Goal: Task Accomplishment & Management: Use online tool/utility

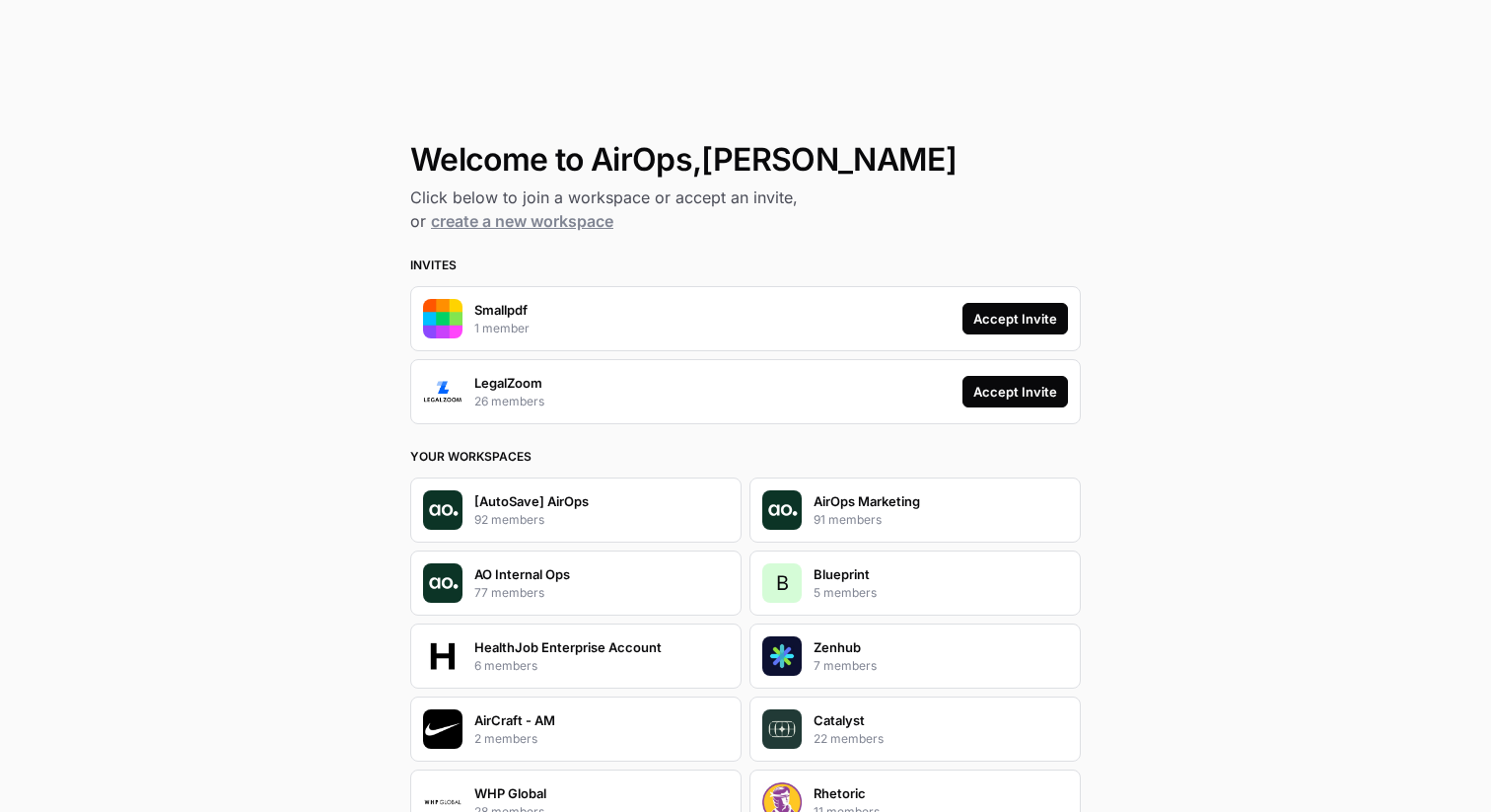
click at [1038, 315] on div "Accept Invite" at bounding box center [1015, 319] width 84 height 20
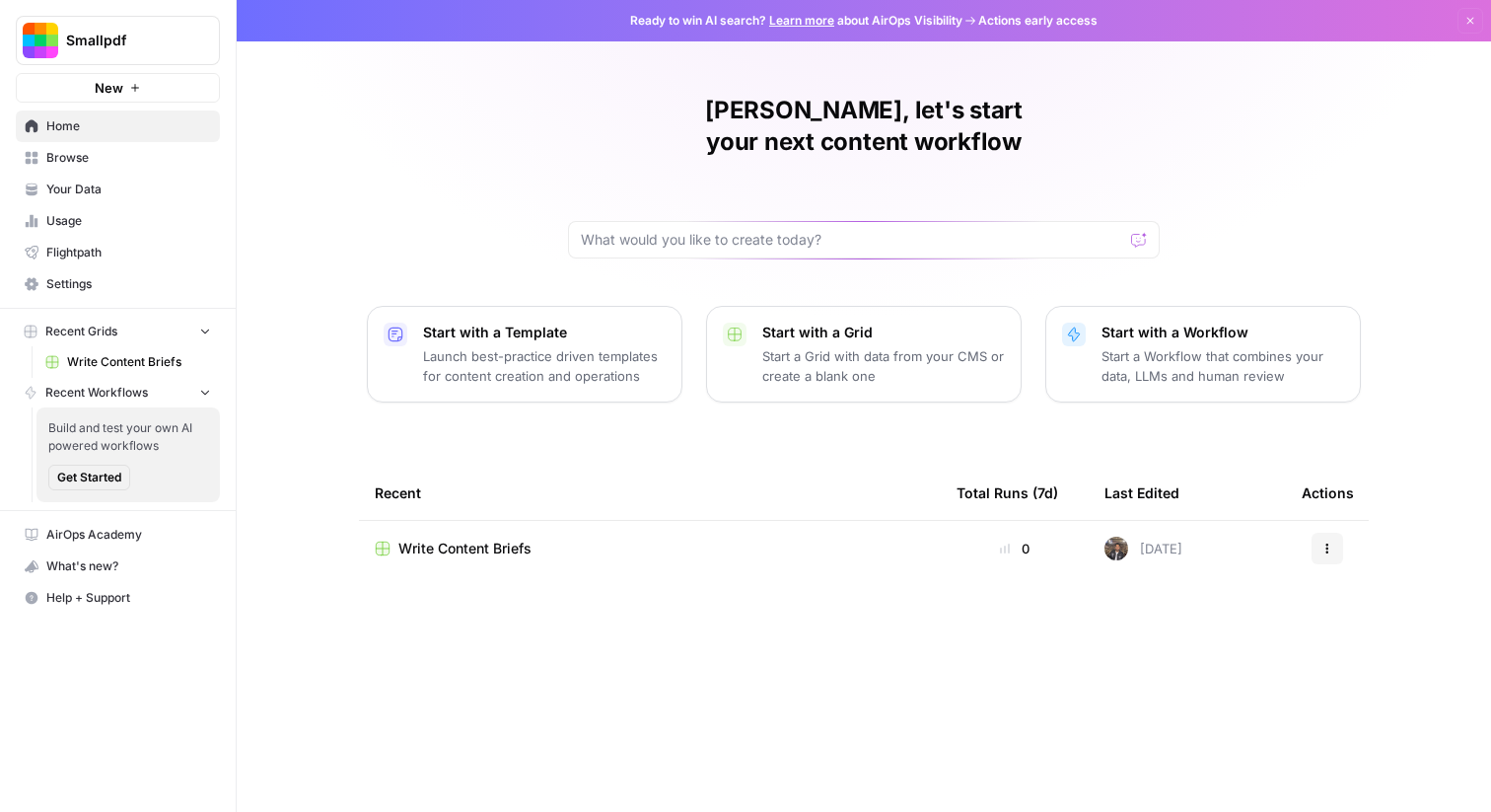
click at [68, 264] on link "Flightpath" at bounding box center [118, 253] width 204 height 32
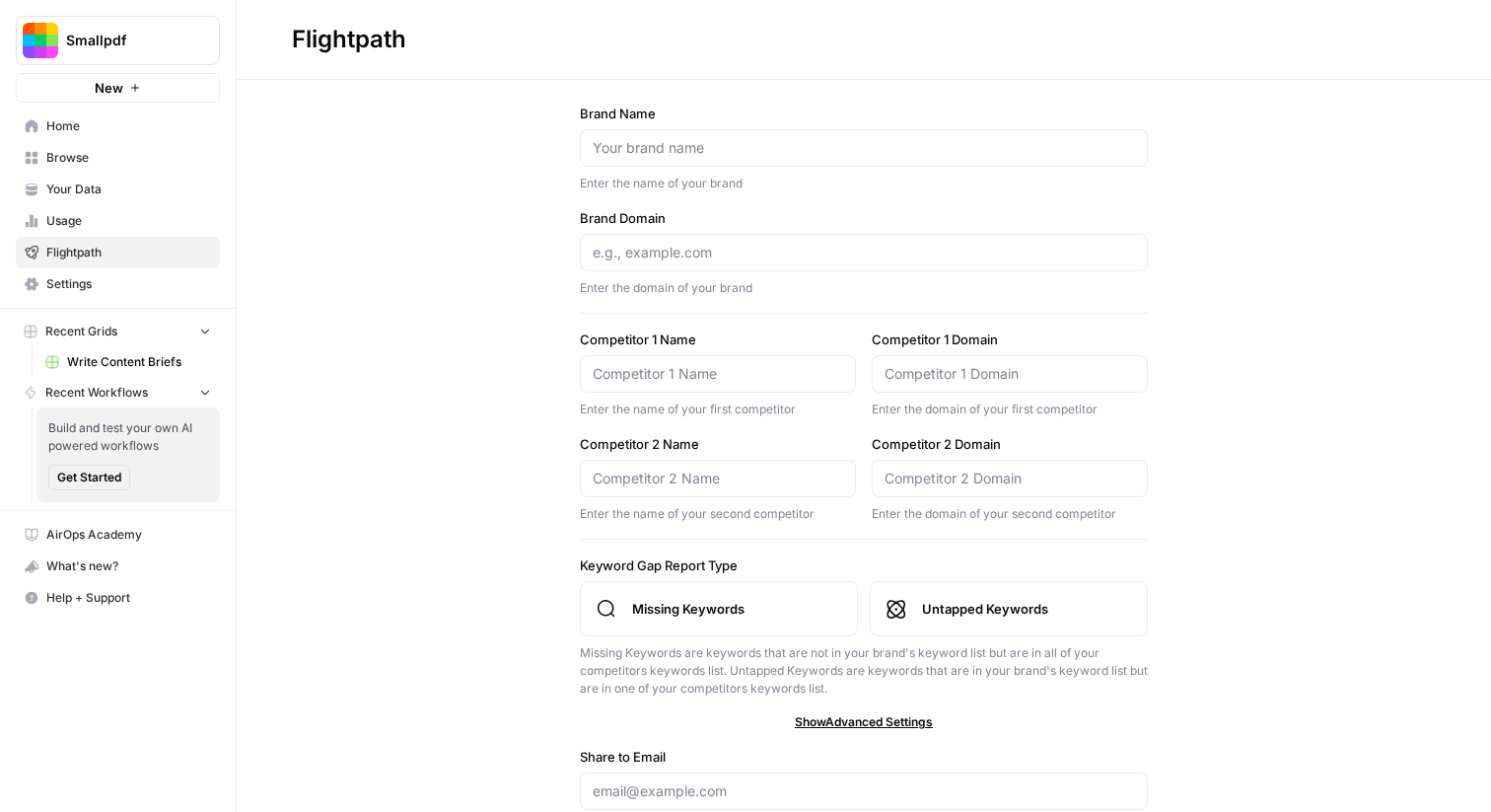
click at [61, 280] on span "Settings" at bounding box center [128, 284] width 165 height 18
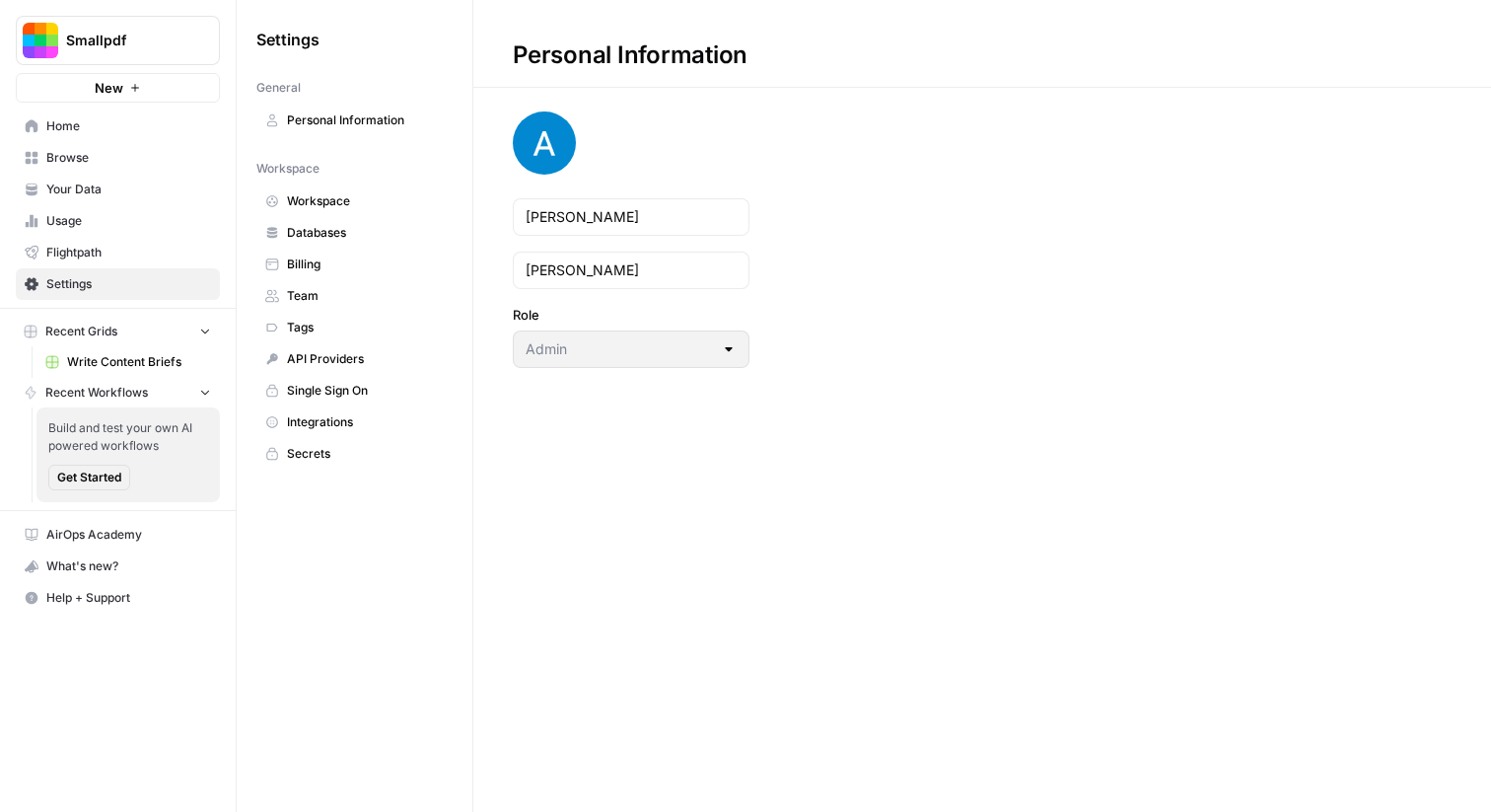
click at [385, 121] on span "Personal Information" at bounding box center [365, 120] width 157 height 18
click at [89, 153] on span "Browse" at bounding box center [128, 158] width 165 height 18
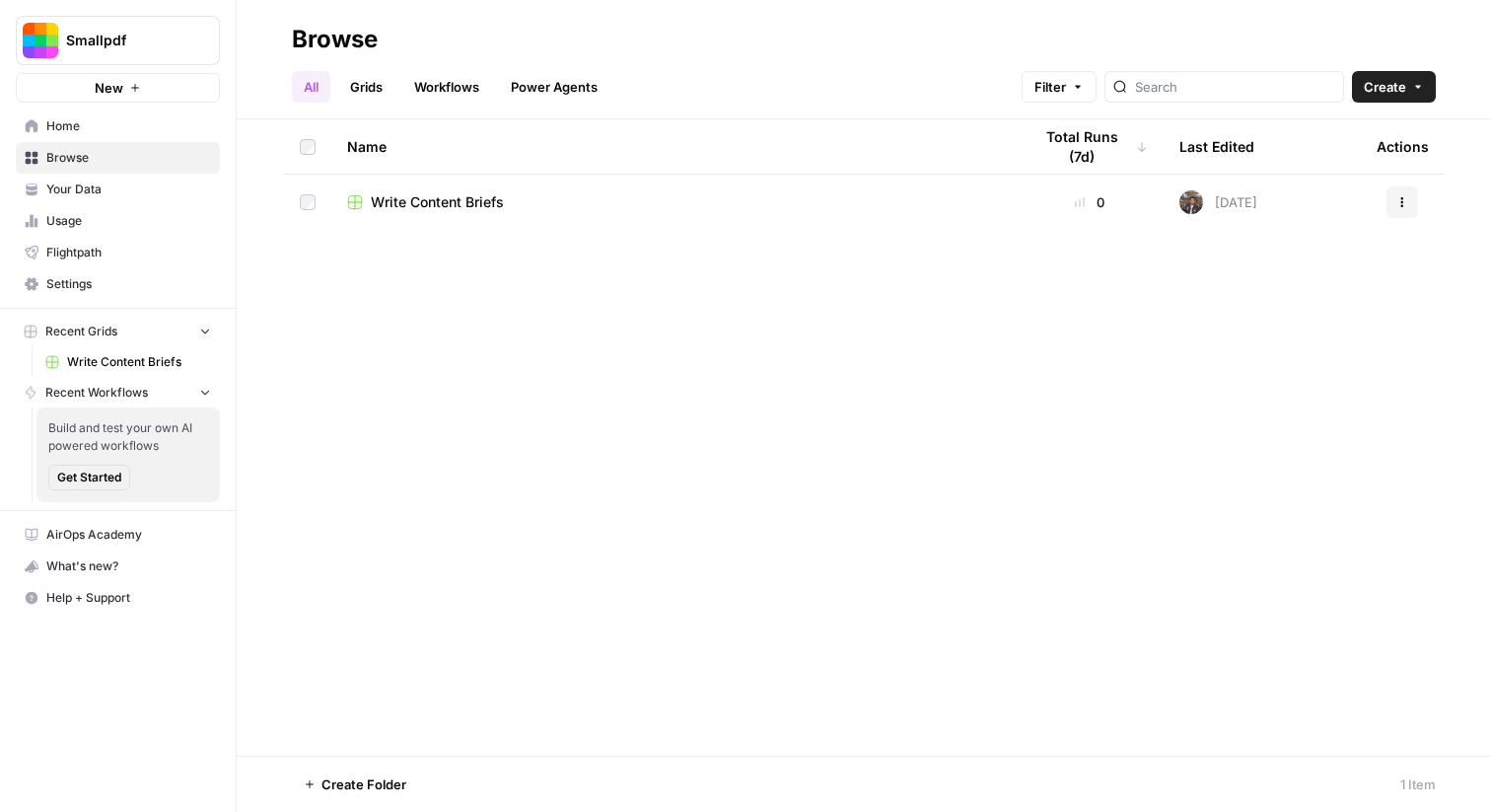
click at [82, 188] on span "Your Data" at bounding box center [128, 189] width 165 height 18
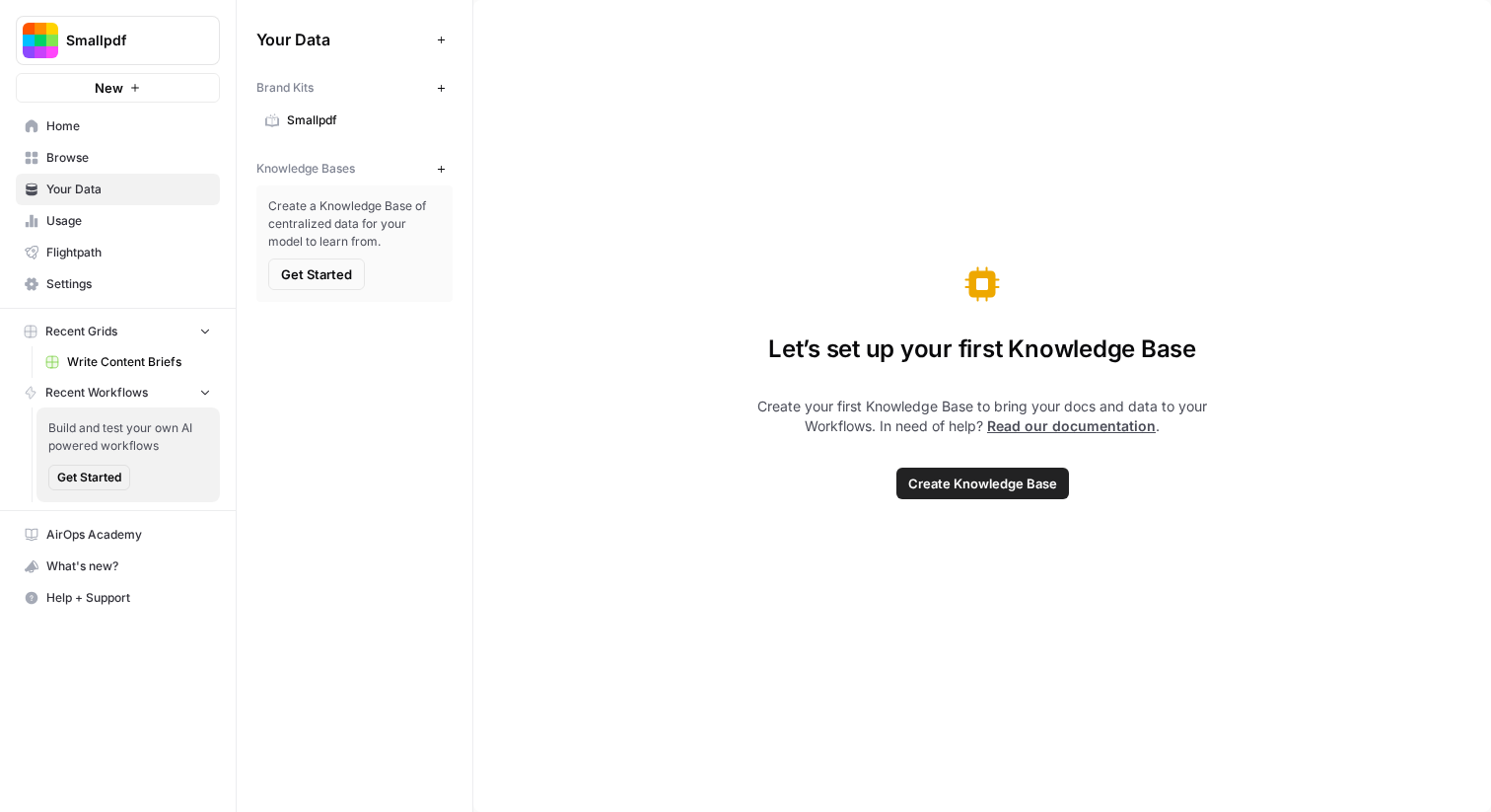
click at [90, 294] on link "Settings" at bounding box center [118, 284] width 204 height 32
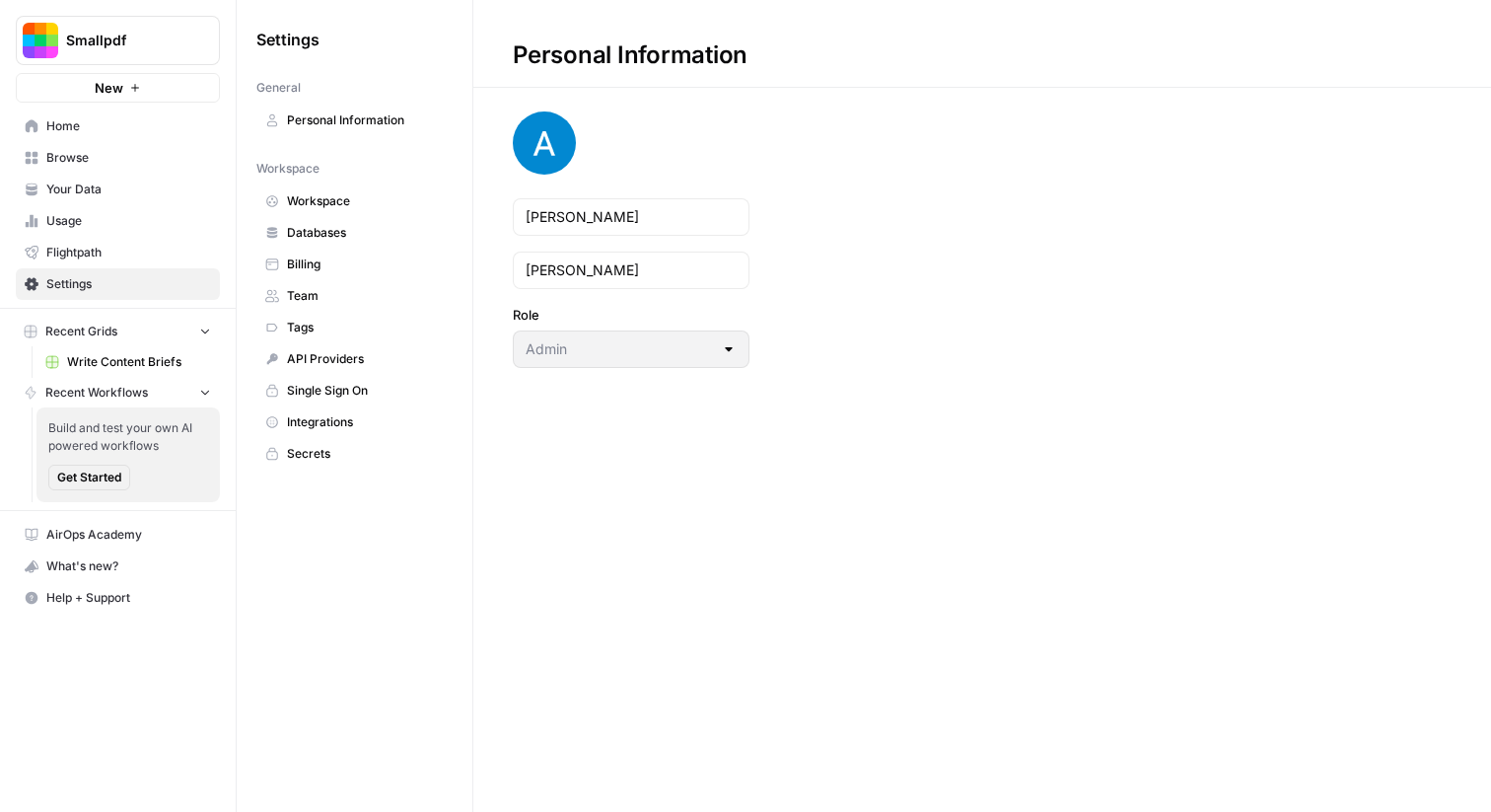
click at [350, 116] on span "Personal Information" at bounding box center [365, 120] width 157 height 18
click at [309, 201] on span "Workspace" at bounding box center [365, 201] width 157 height 18
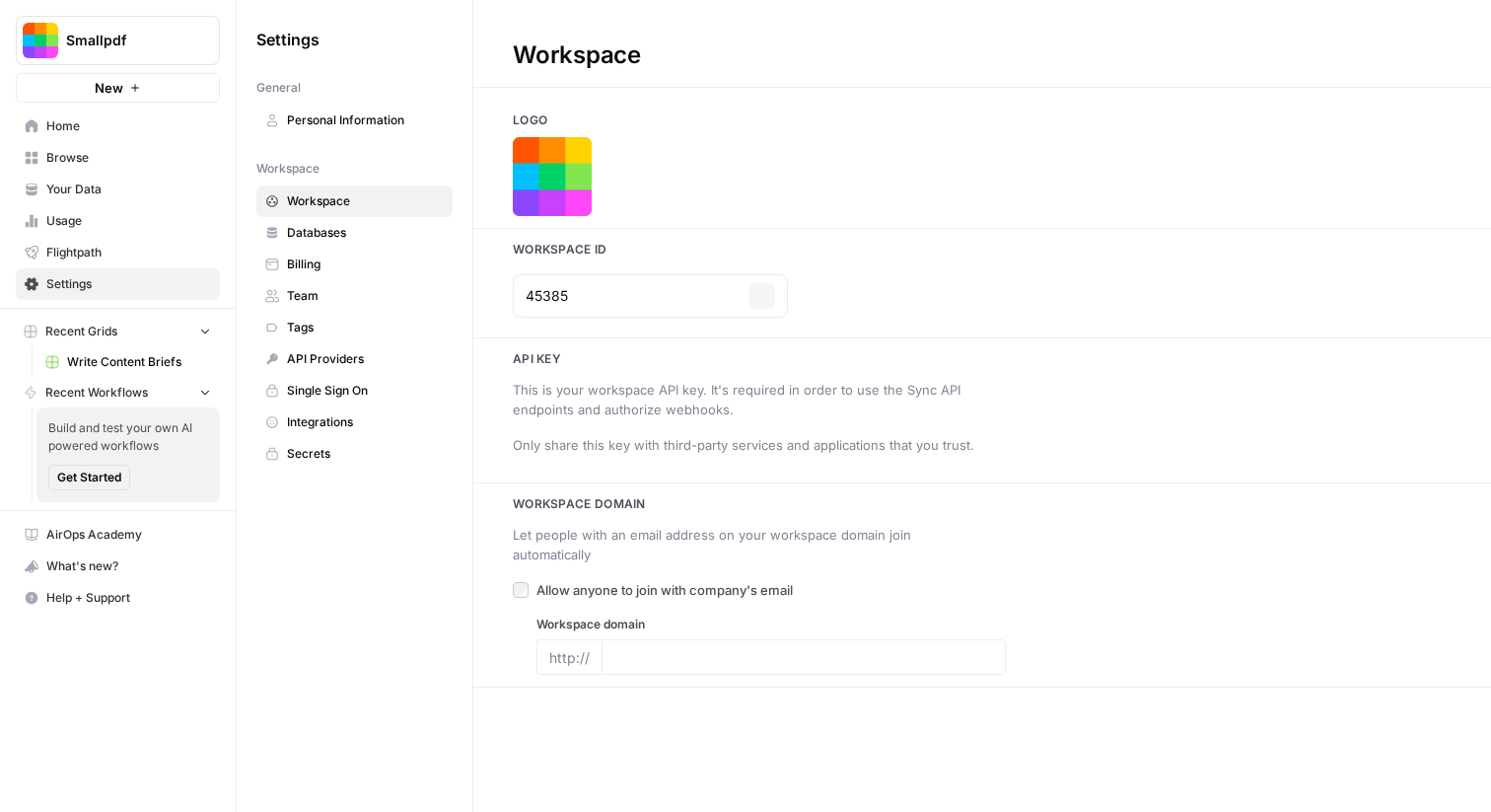
type input "[DOMAIN_NAME]"
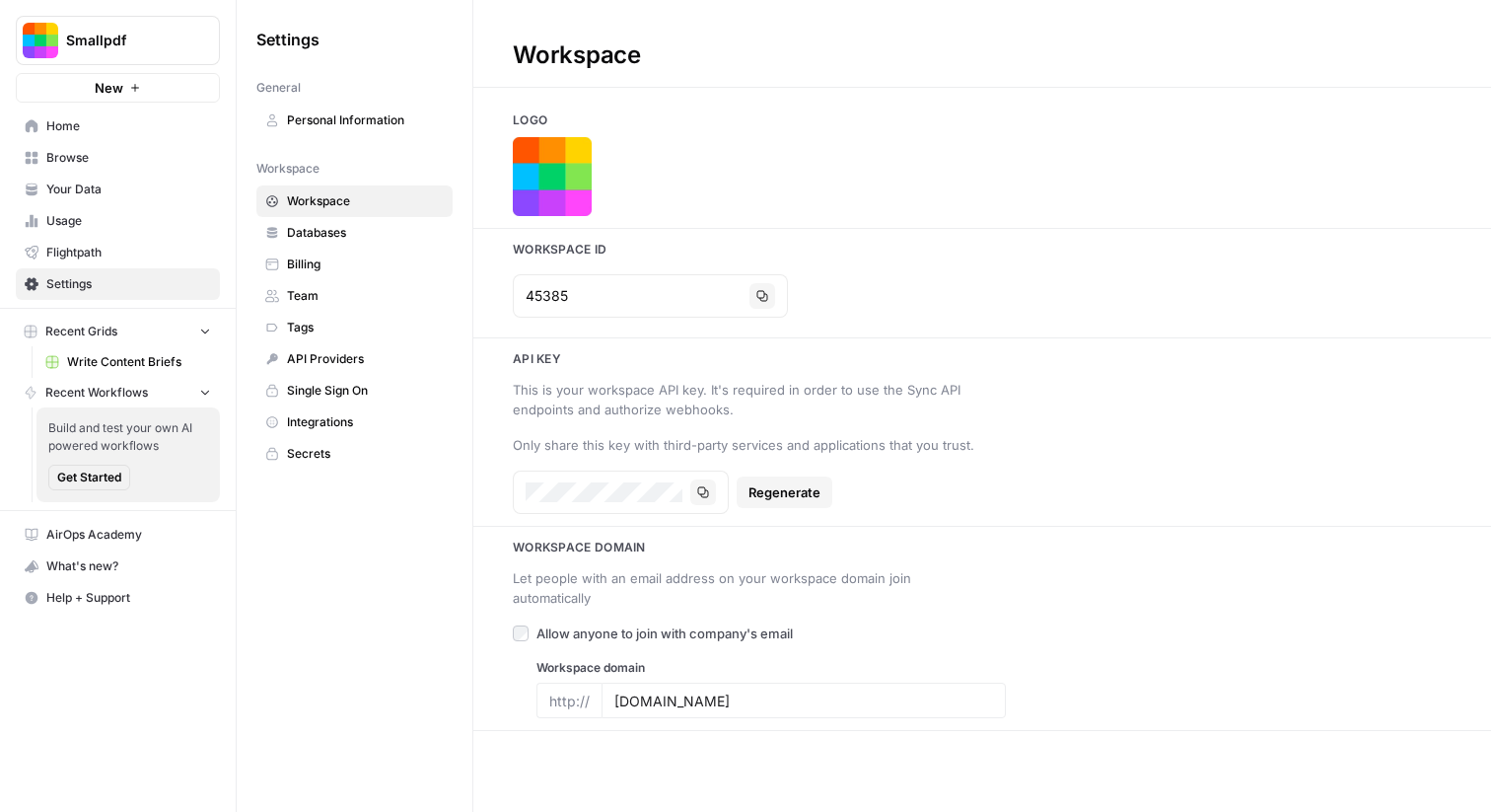
click at [308, 237] on span "Databases" at bounding box center [365, 233] width 157 height 18
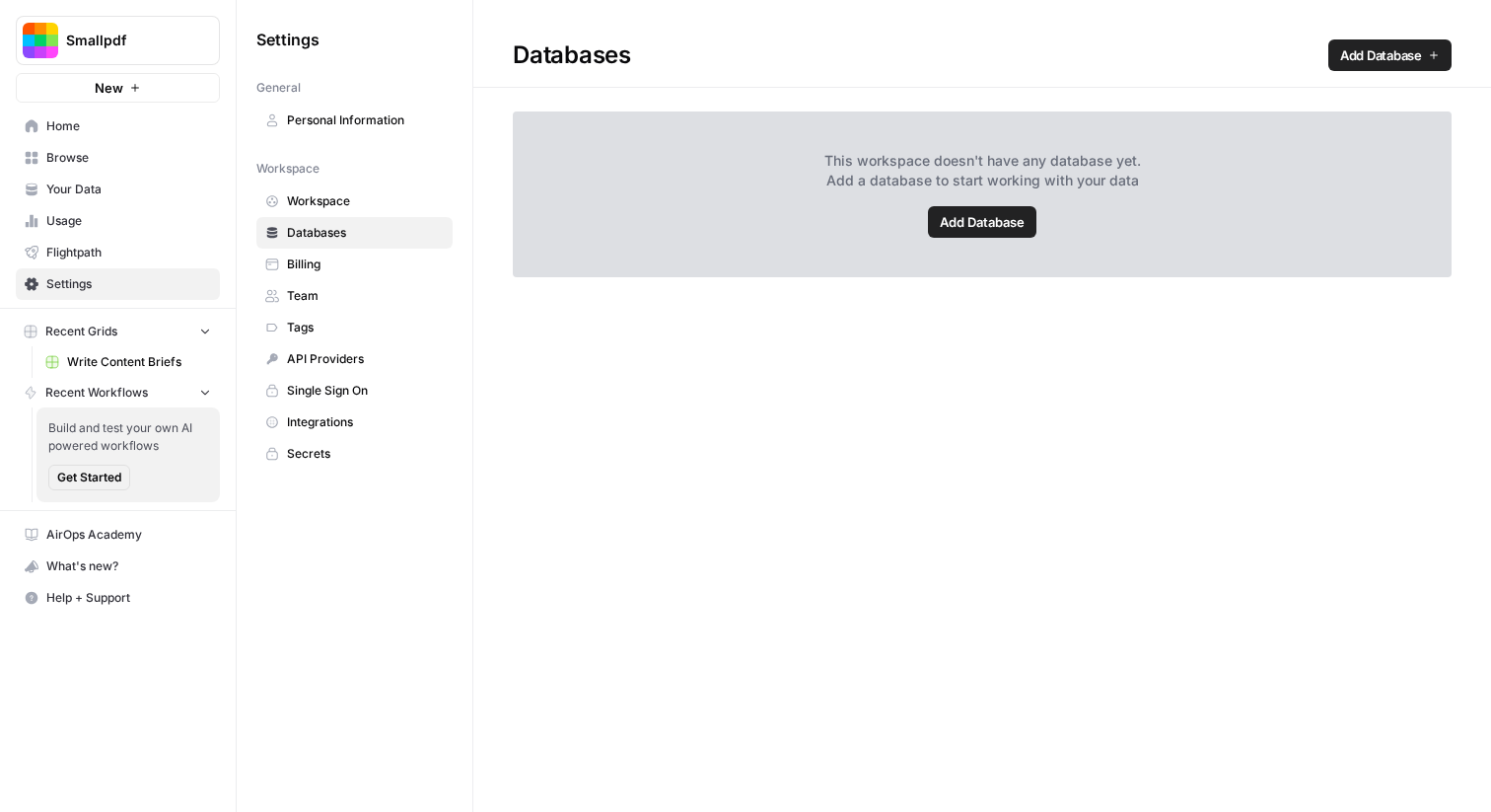
click at [306, 260] on span "Billing" at bounding box center [365, 264] width 157 height 18
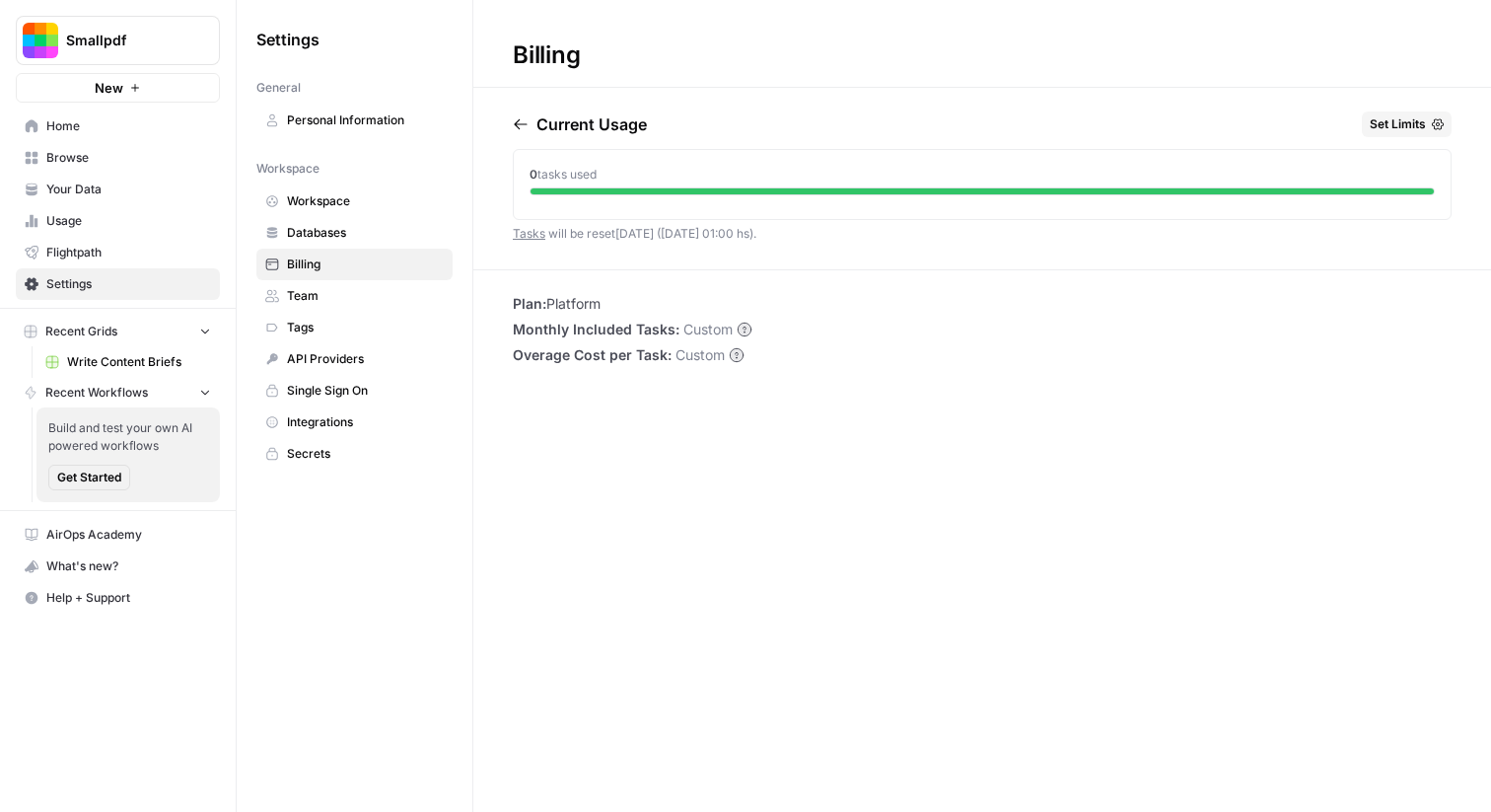
click at [354, 298] on span "Team" at bounding box center [365, 296] width 157 height 18
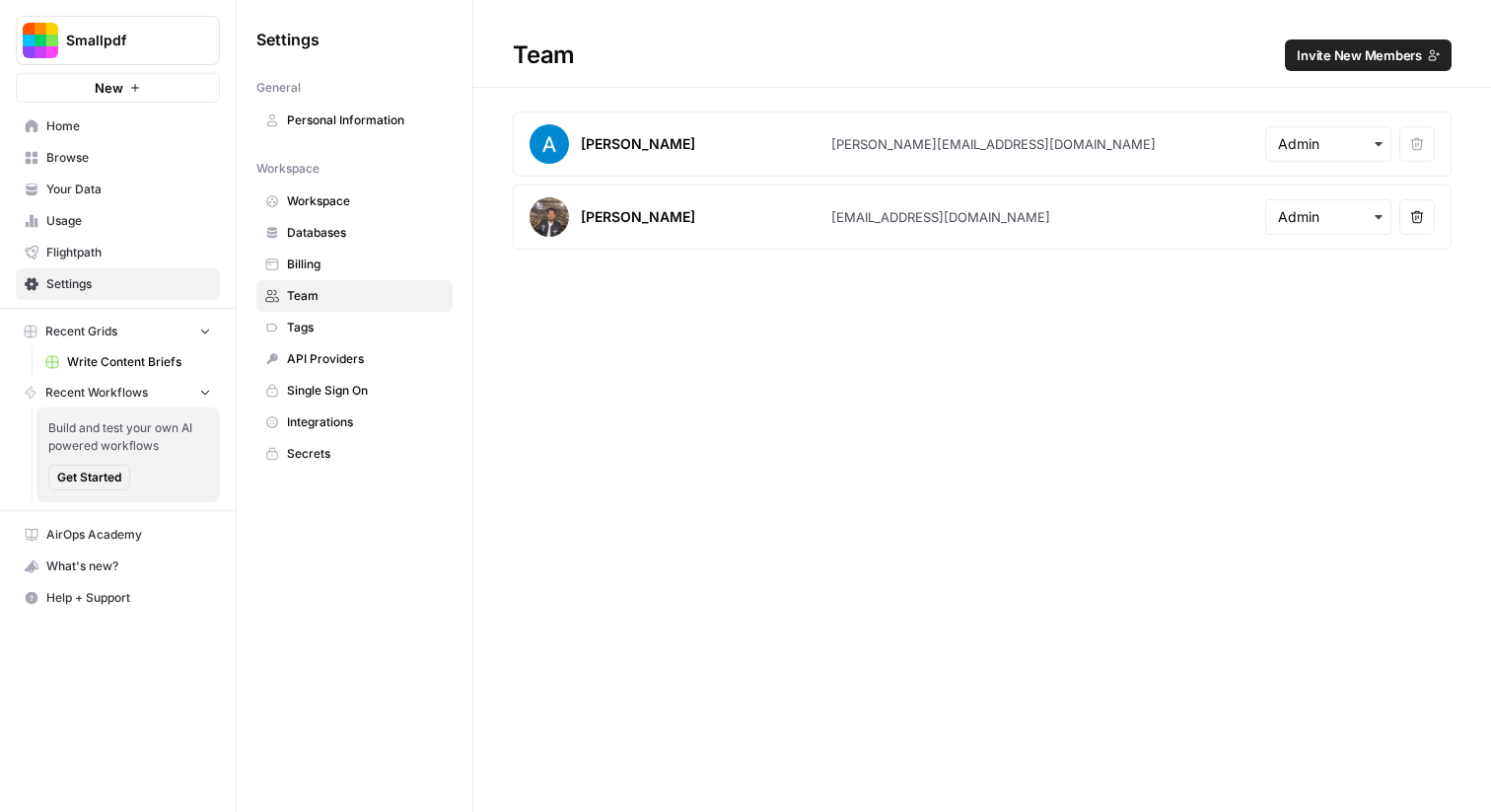
click at [802, 431] on div "Team Invite New Members [PERSON_NAME] [PERSON_NAME][EMAIL_ADDRESS][DOMAIN_NAME]…" at bounding box center [982, 406] width 1018 height 812
click at [1333, 58] on span "Invite New Members" at bounding box center [1359, 55] width 125 height 20
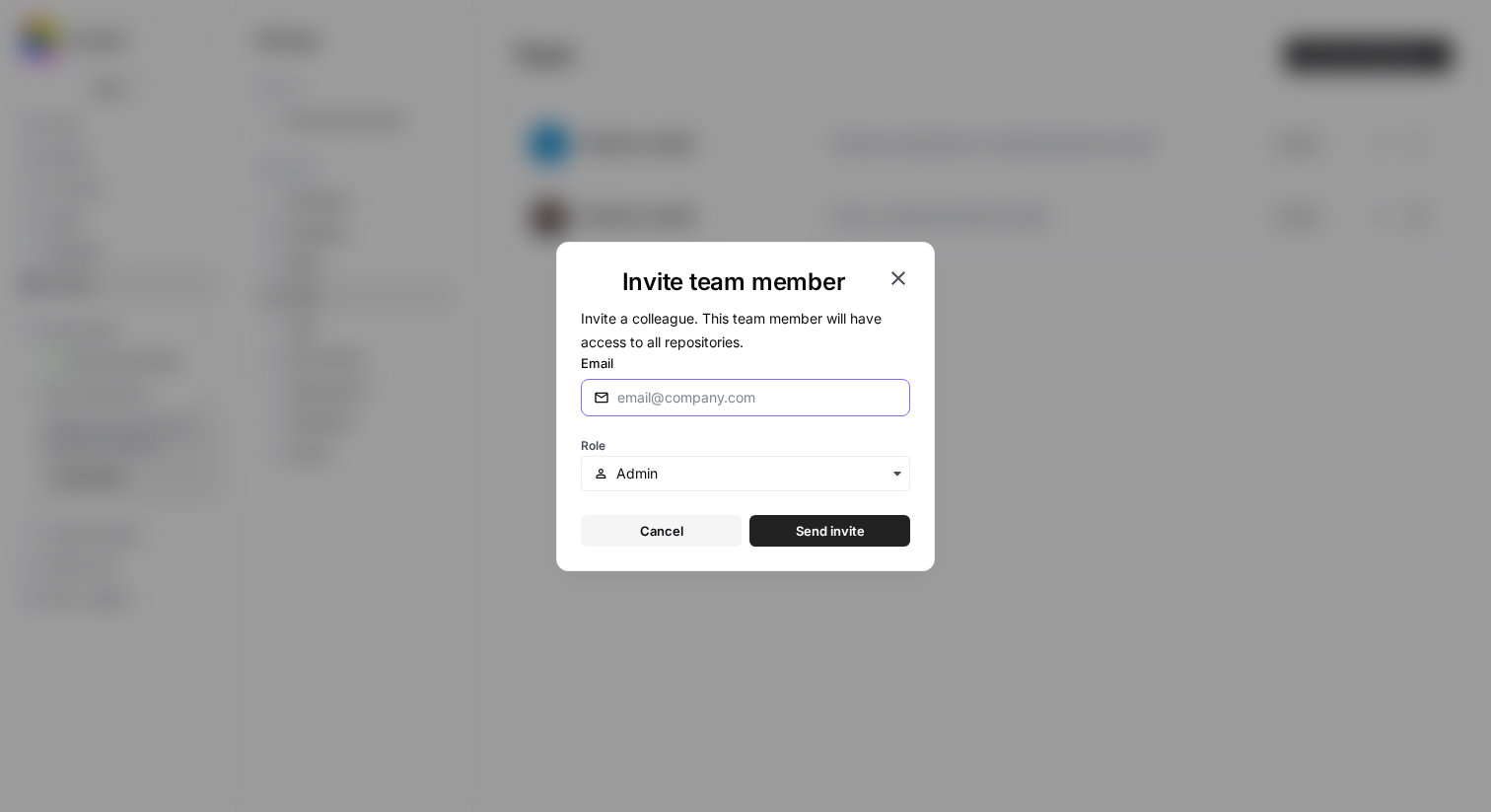
click at [724, 394] on input "Email" at bounding box center [757, 398] width 280 height 20
paste input "[PERSON_NAME][EMAIL_ADDRESS][DOMAIN_NAME]"
type input "[PERSON_NAME][EMAIL_ADDRESS][DOMAIN_NAME]"
click at [820, 534] on span "Send invite" at bounding box center [830, 531] width 69 height 20
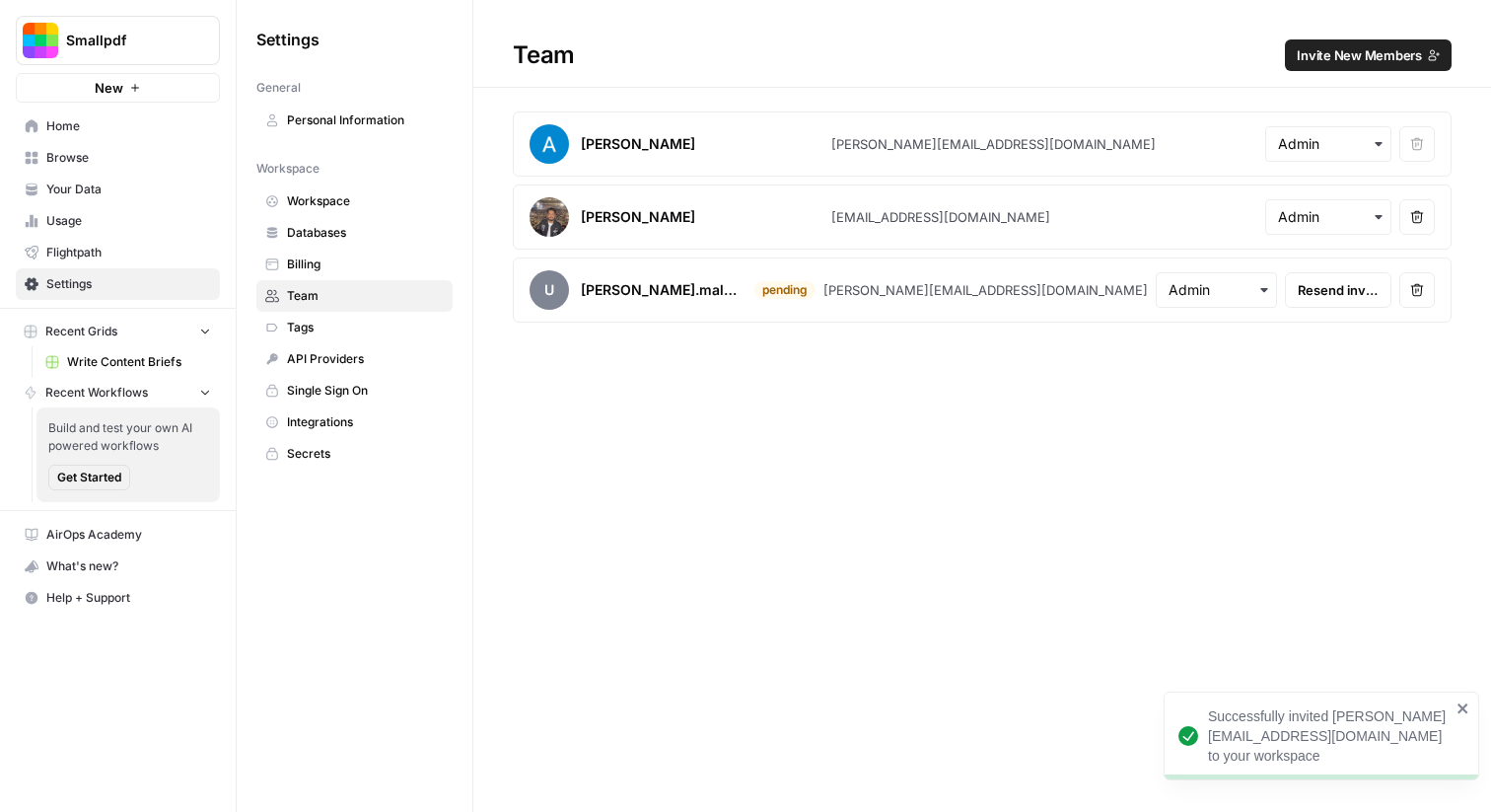
click at [1372, 64] on span "Invite New Members" at bounding box center [1359, 55] width 125 height 20
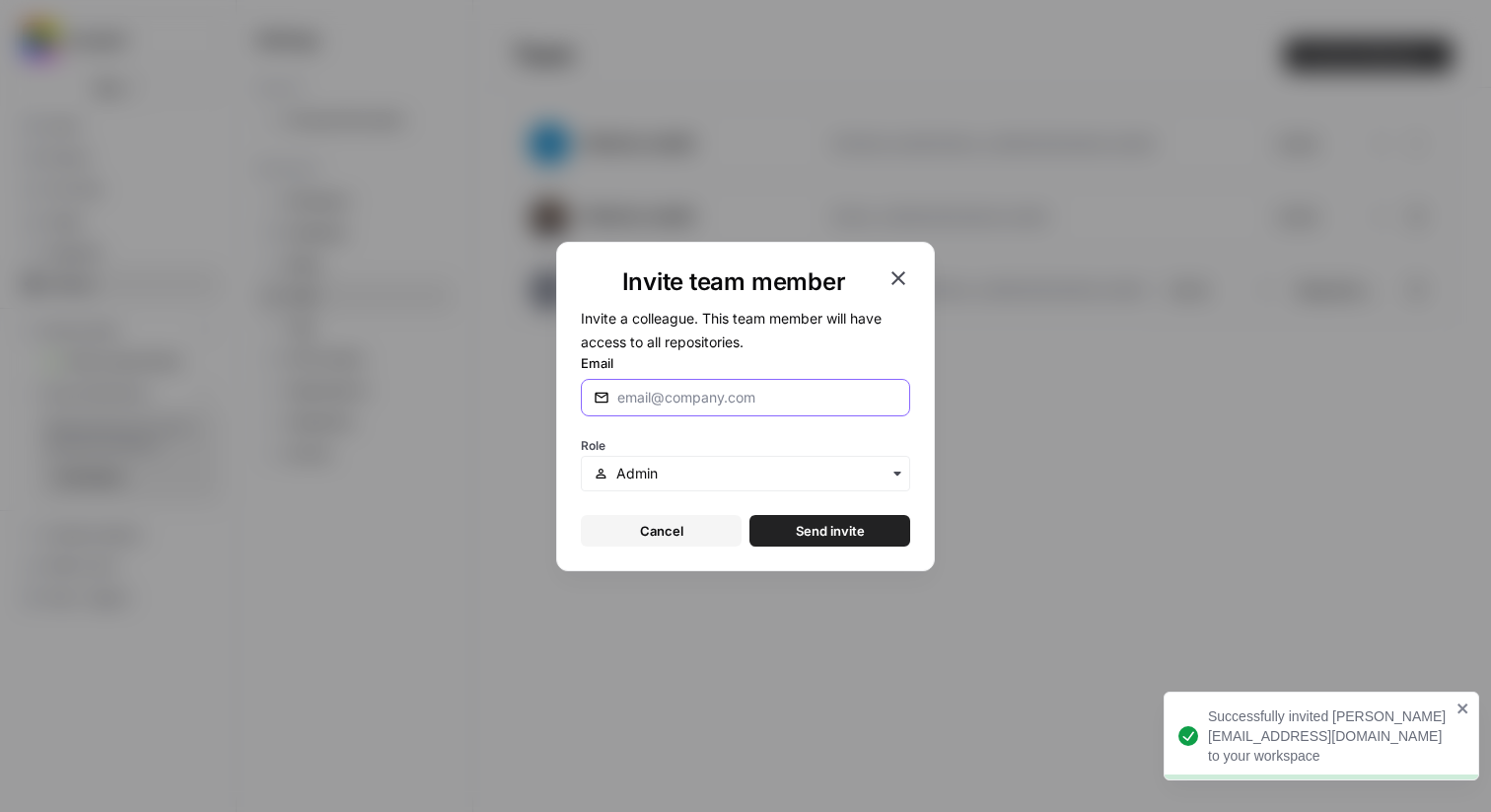
click at [709, 392] on input "Email" at bounding box center [757, 398] width 280 height 20
paste input "[PERSON_NAME][EMAIL_ADDRESS][PERSON_NAME][DOMAIN_NAME]"
type input "[PERSON_NAME][EMAIL_ADDRESS][PERSON_NAME][DOMAIN_NAME]"
click at [798, 527] on span "Send invite" at bounding box center [830, 531] width 69 height 20
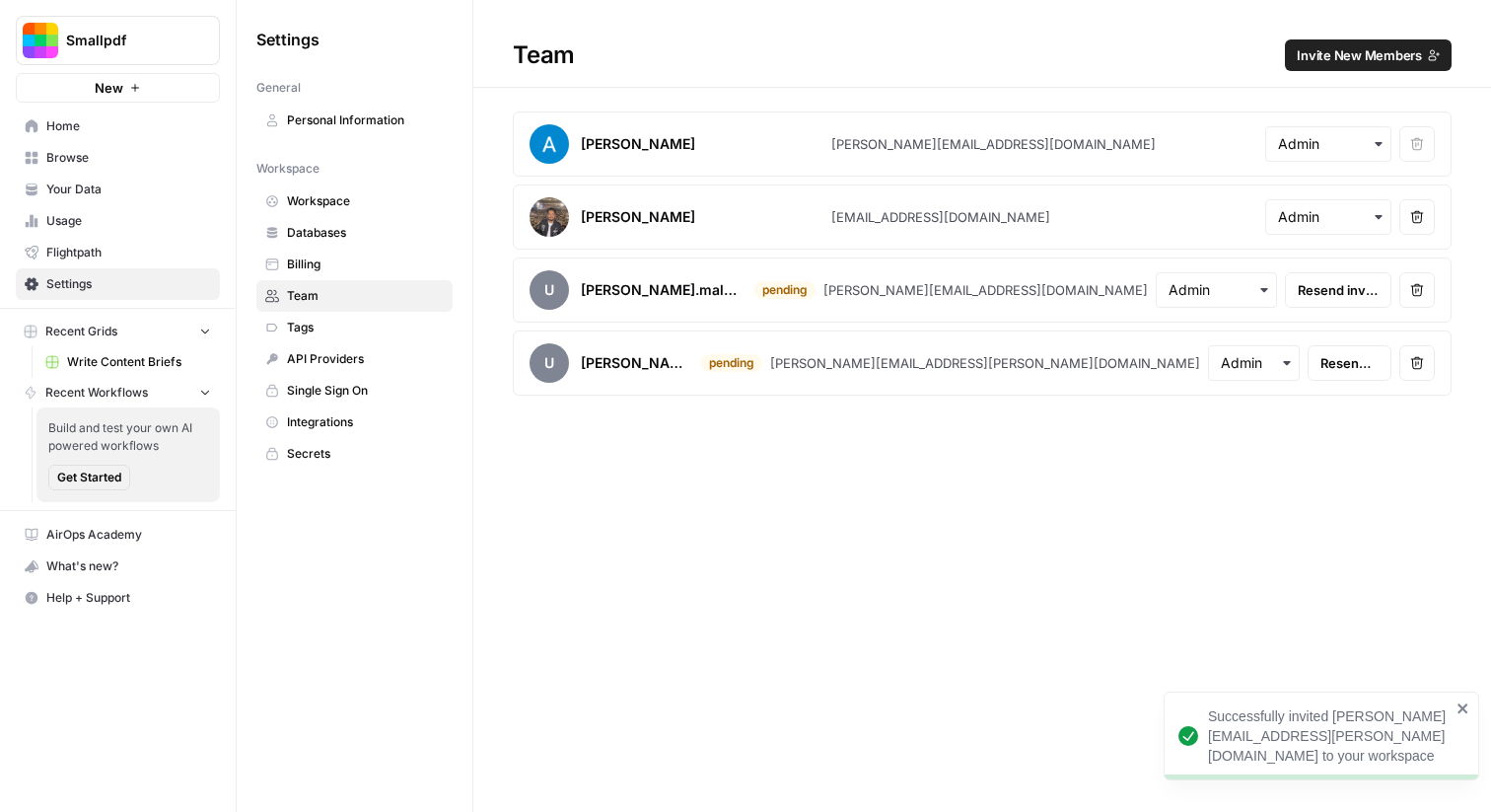
click at [725, 544] on div "Team Invite New Members [PERSON_NAME] [PERSON_NAME][EMAIL_ADDRESS][DOMAIN_NAME]…" at bounding box center [982, 406] width 1018 height 812
click at [79, 152] on span "Browse" at bounding box center [128, 158] width 165 height 18
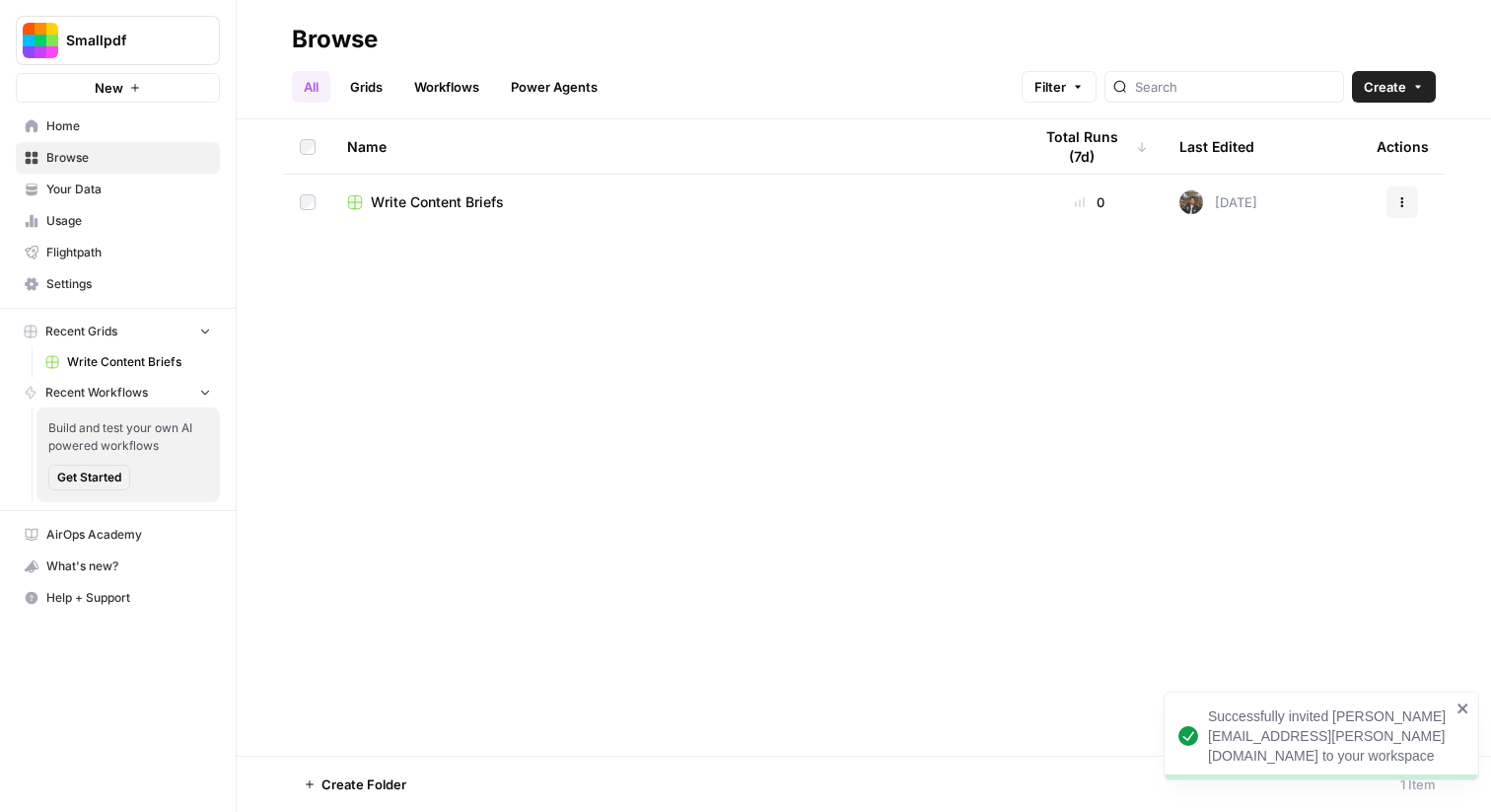
click at [105, 125] on span "Home" at bounding box center [128, 126] width 165 height 18
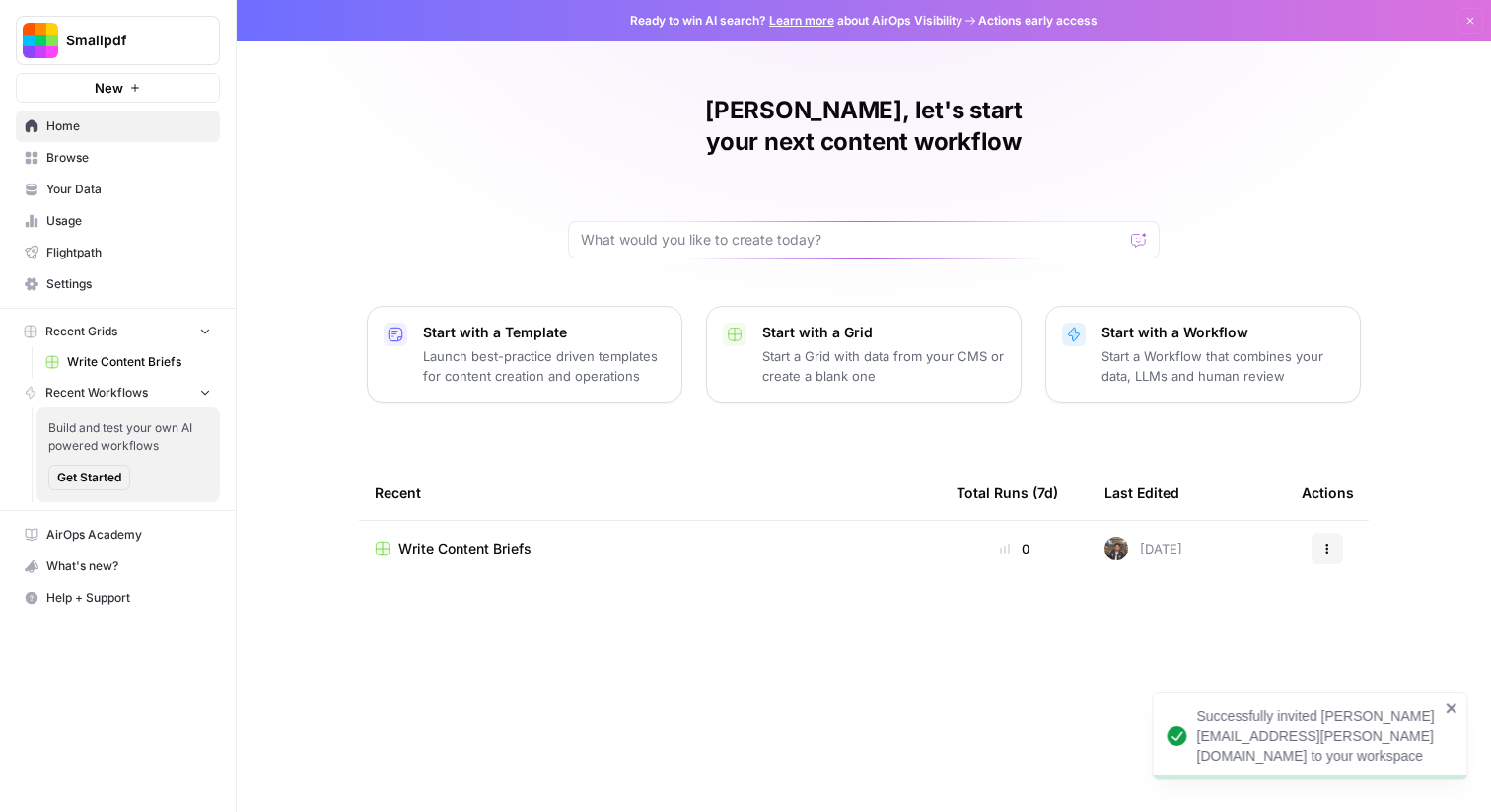
click at [148, 162] on span "Browse" at bounding box center [128, 158] width 165 height 18
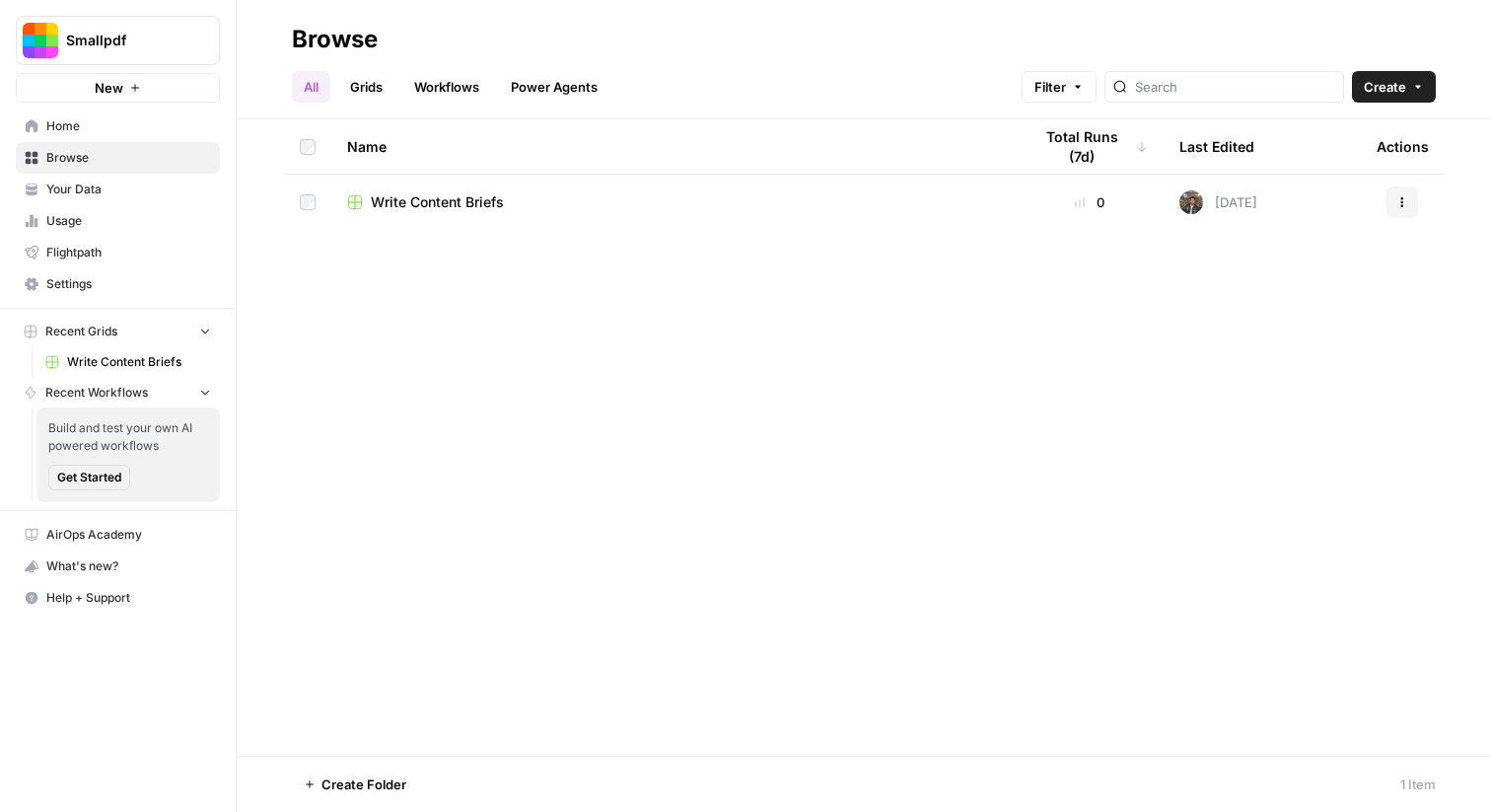
click at [1396, 84] on span "Create" at bounding box center [1385, 87] width 42 height 20
click at [1355, 158] on span "Grid" at bounding box center [1356, 161] width 110 height 20
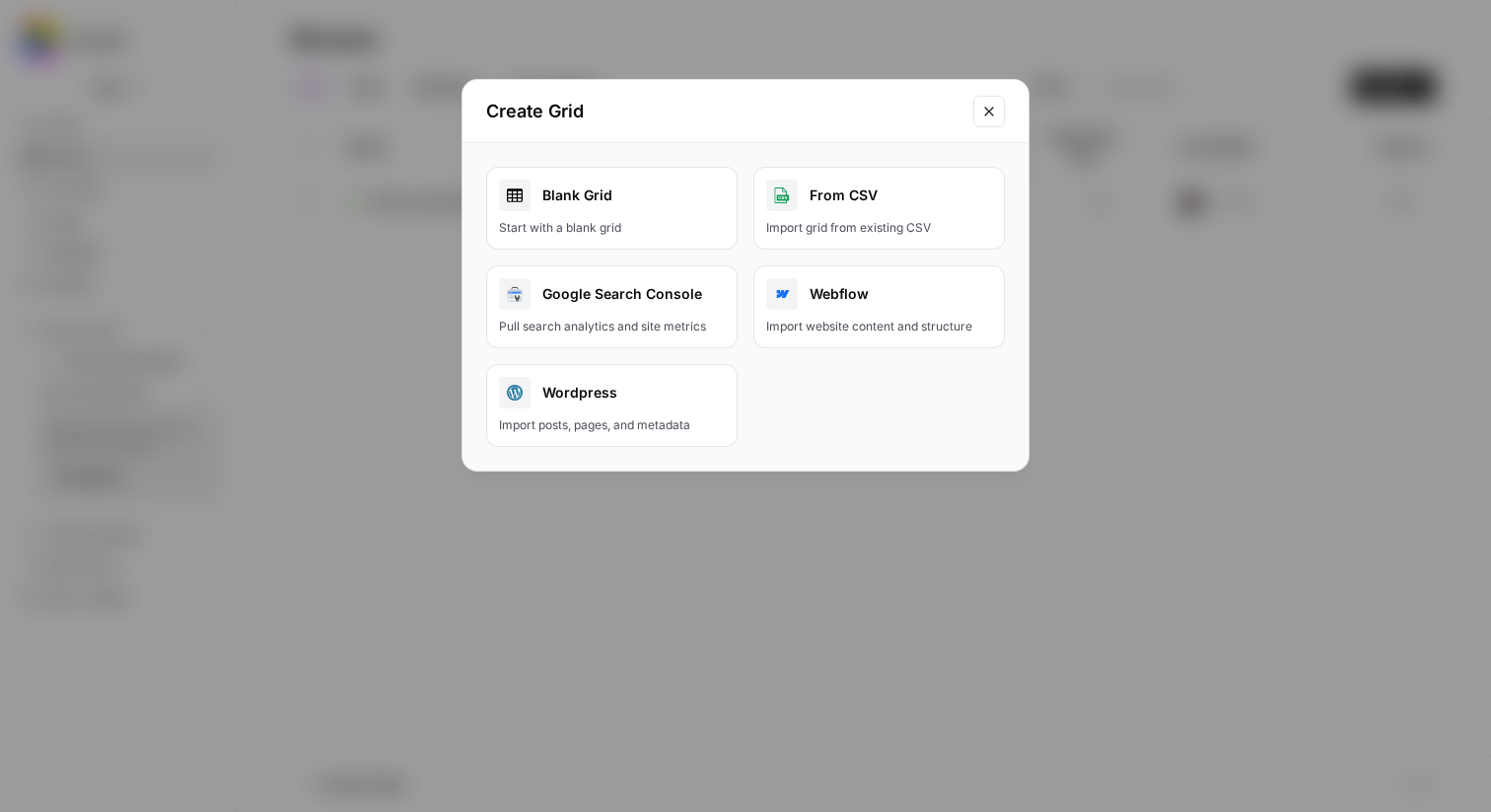
click at [641, 212] on link "Blank Grid Start with a blank grid" at bounding box center [611, 208] width 251 height 83
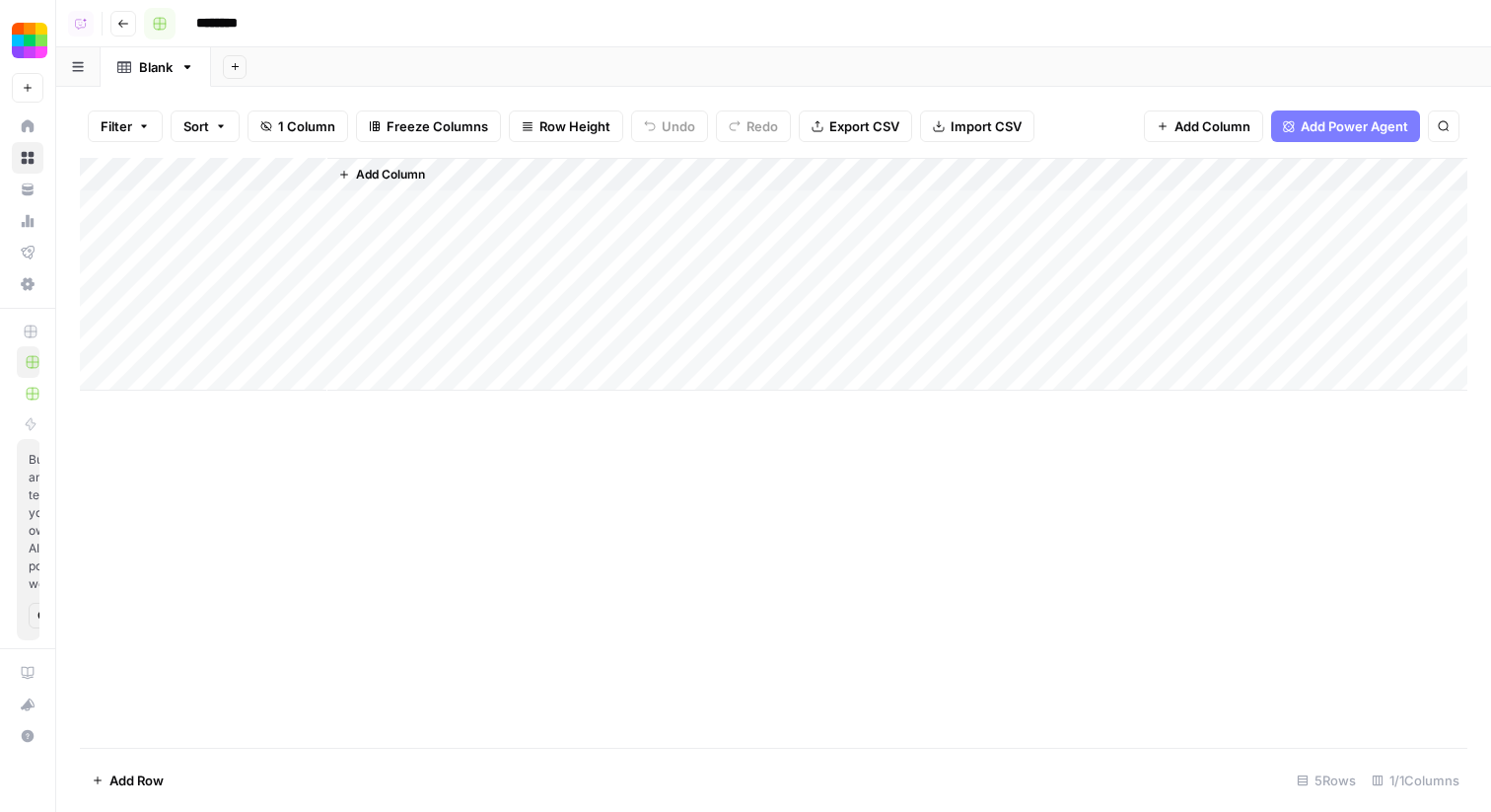
click at [166, 22] on icon "button" at bounding box center [160, 24] width 14 height 14
click at [220, 201] on span "Purple" at bounding box center [253, 208] width 142 height 20
click at [229, 21] on input "********" at bounding box center [242, 24] width 110 height 32
type input "**********"
click at [487, 63] on div "Add Sheet" at bounding box center [851, 66] width 1280 height 39
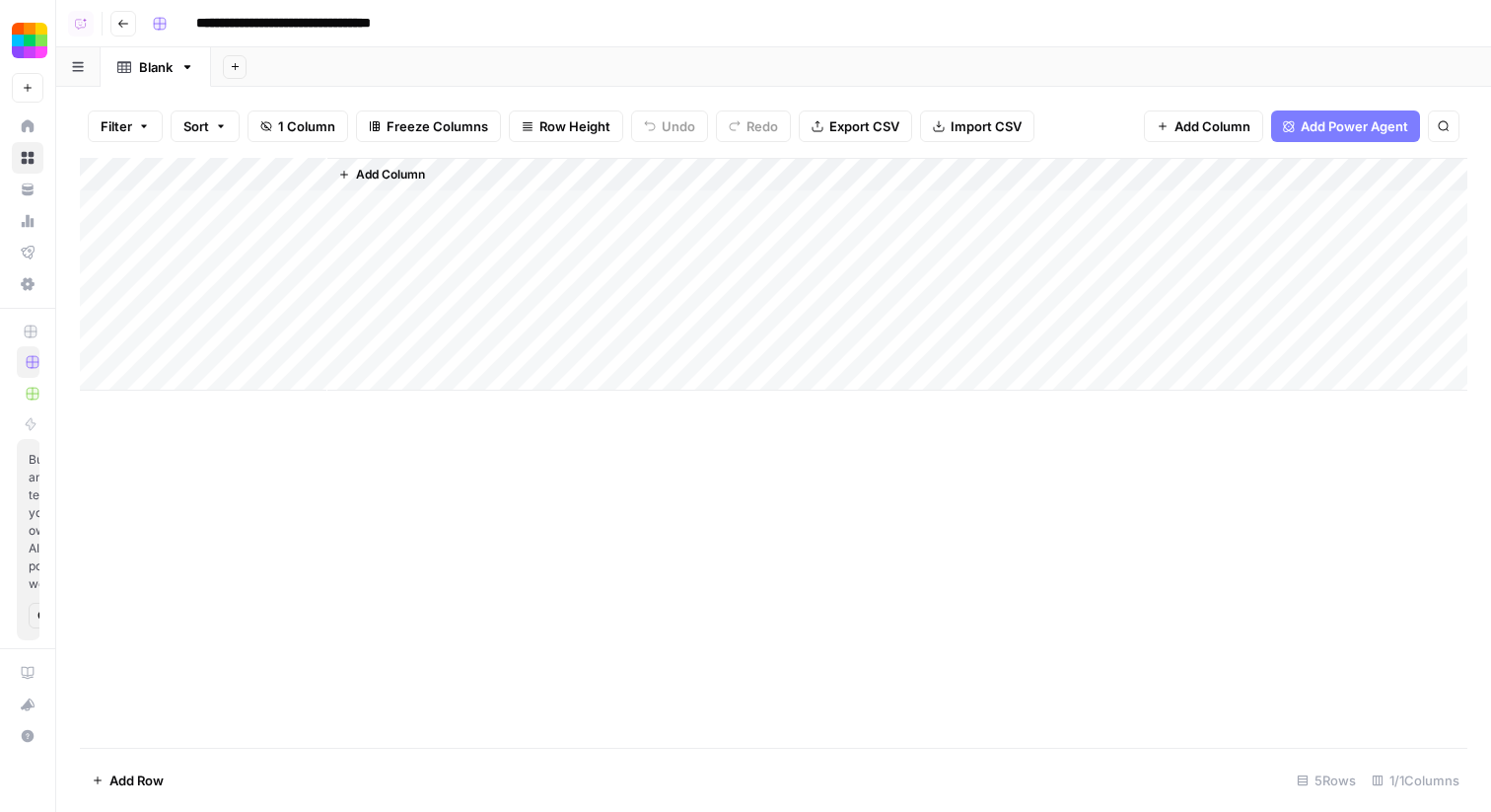
click at [242, 169] on div "Add Column" at bounding box center [774, 274] width 1388 height 233
click at [245, 220] on input "Title" at bounding box center [267, 222] width 200 height 20
type input "Keyword"
click at [1348, 133] on span "Add Power Agent" at bounding box center [1354, 126] width 107 height 20
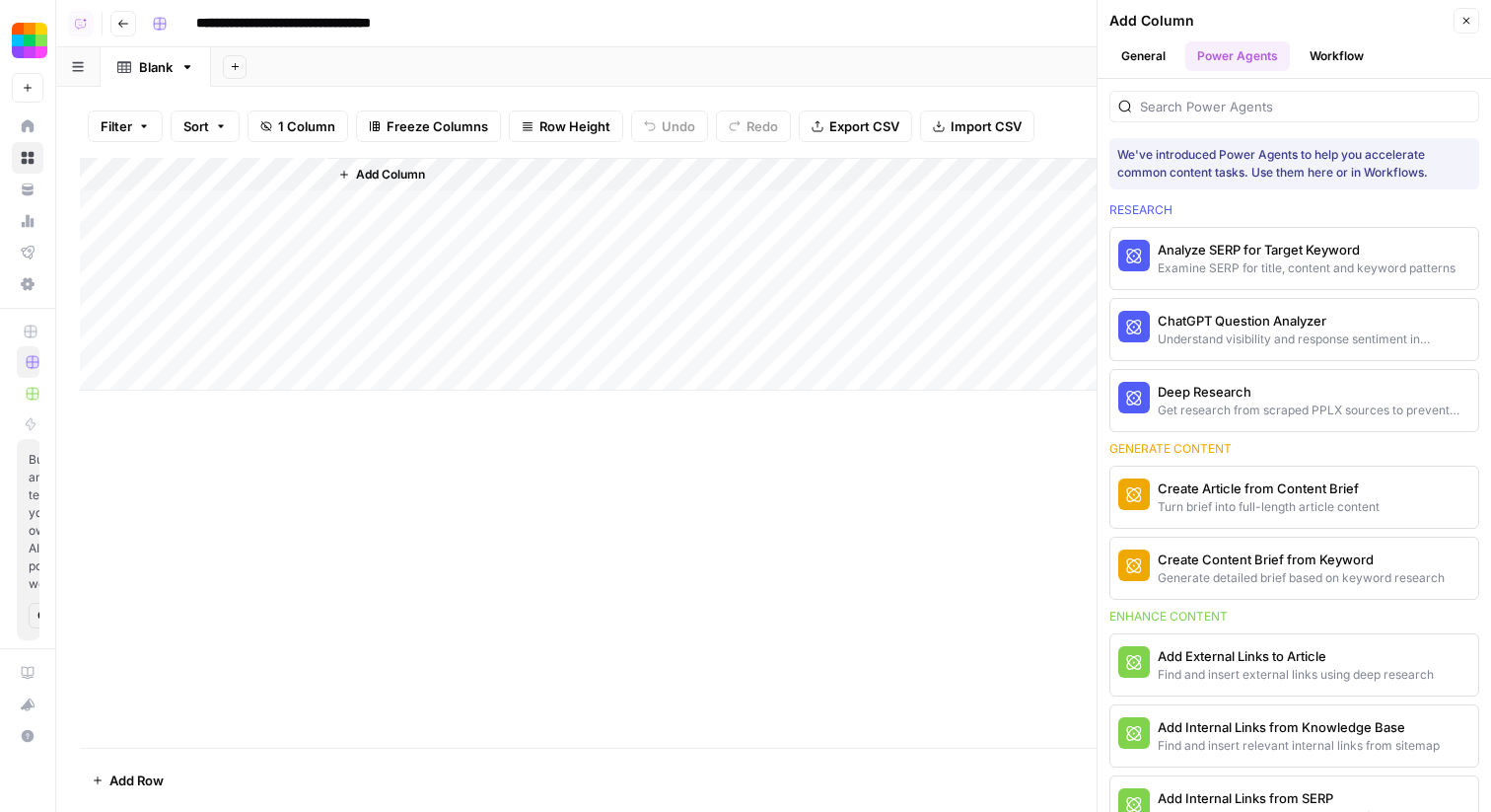
click at [1232, 96] on div at bounding box center [1295, 107] width 370 height 32
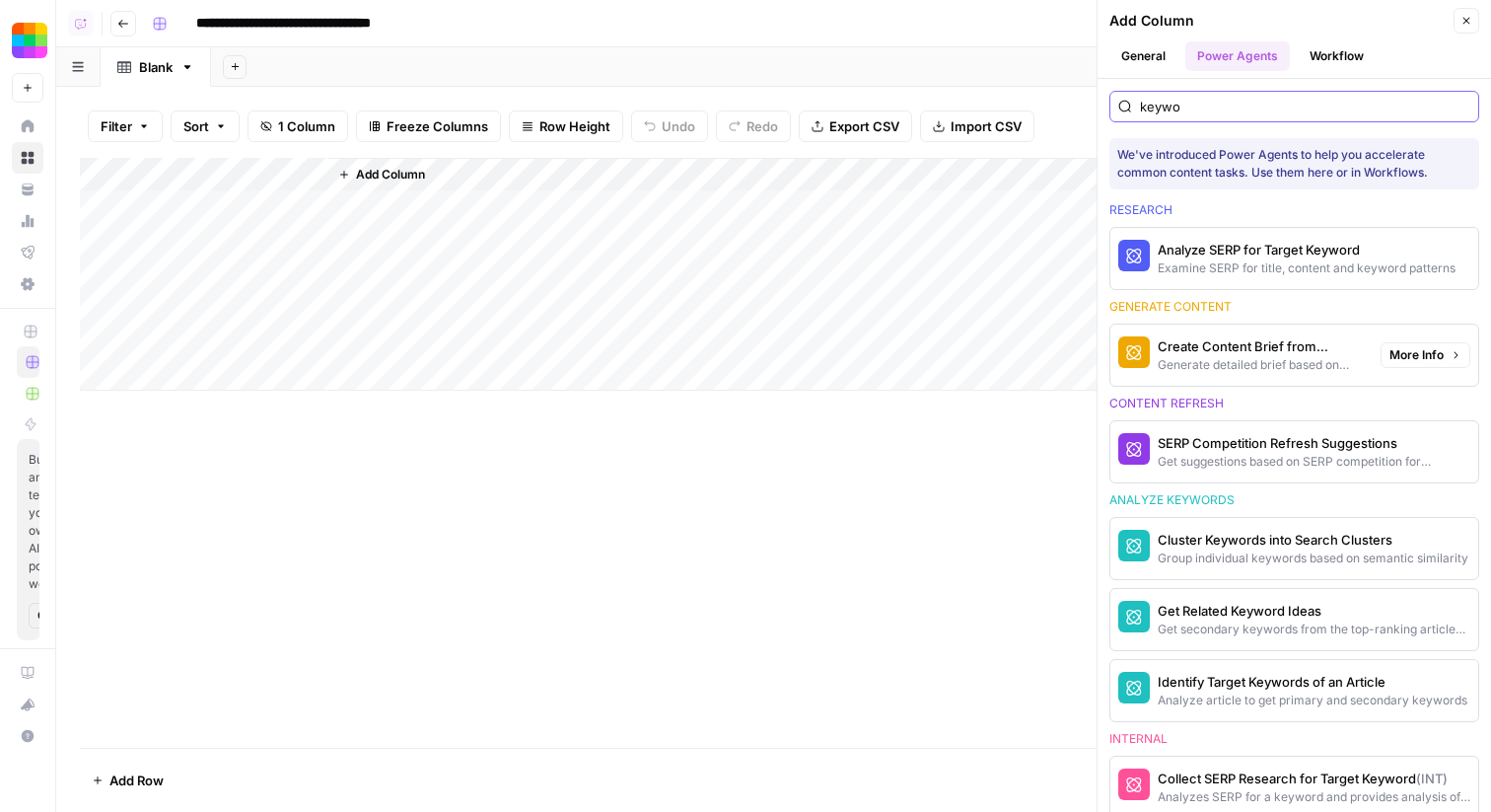
type input "keywo"
click at [1263, 342] on div "Create Content Brief from Keyword" at bounding box center [1261, 346] width 207 height 20
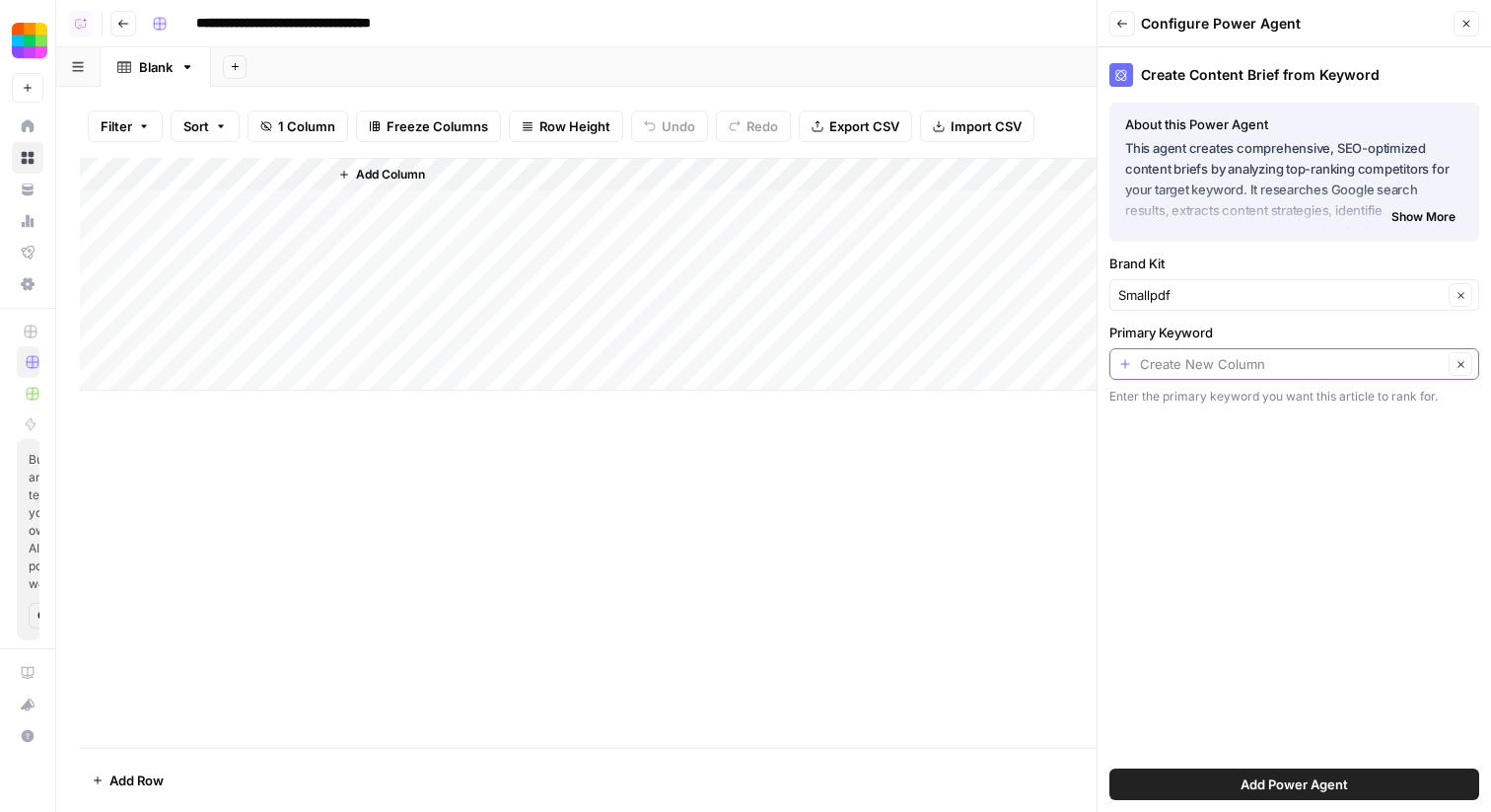
click at [1160, 365] on input "Primary Keyword" at bounding box center [1291, 364] width 303 height 20
click at [1161, 485] on div "Keyword Possible Match" at bounding box center [1294, 475] width 336 height 24
type input "Keyword"
click at [1169, 787] on button "Add Power Agent" at bounding box center [1295, 784] width 370 height 32
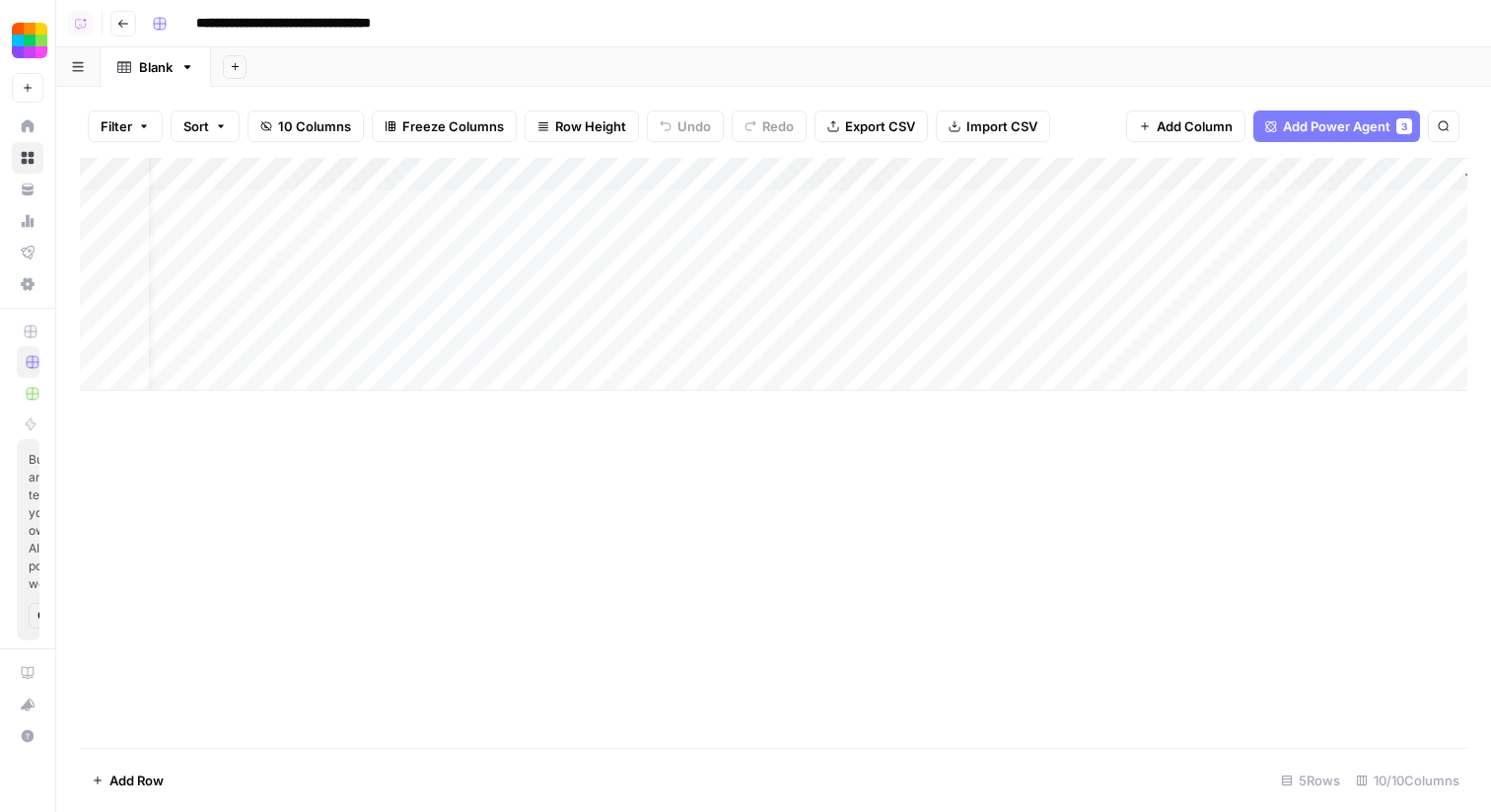
scroll to position [0, 567]
click at [1368, 130] on span "Add Power Agent" at bounding box center [1336, 126] width 107 height 20
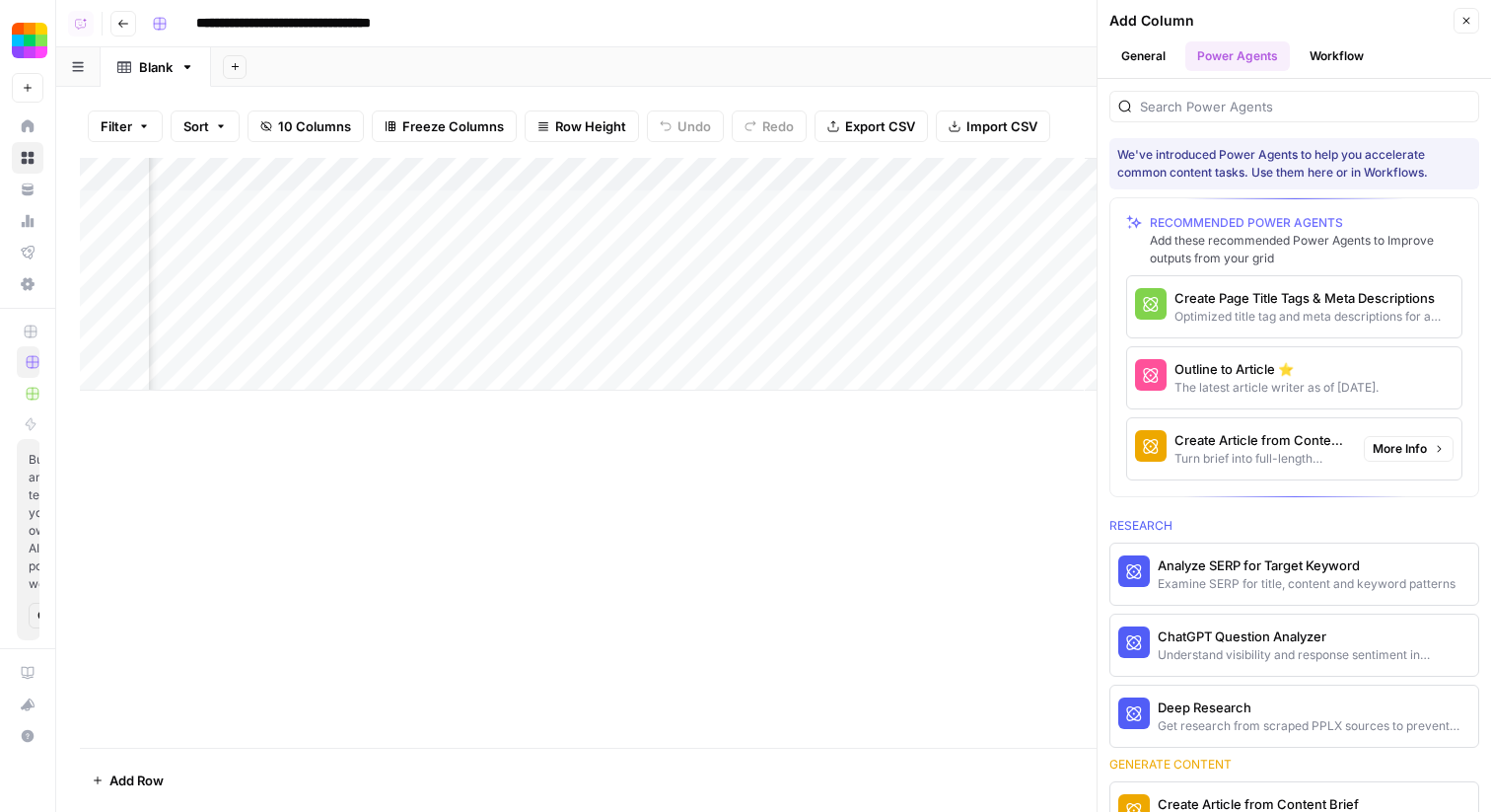
scroll to position [0, 1030]
click at [1252, 371] on div "Outline to Article ⭐️" at bounding box center [1262, 369] width 174 height 20
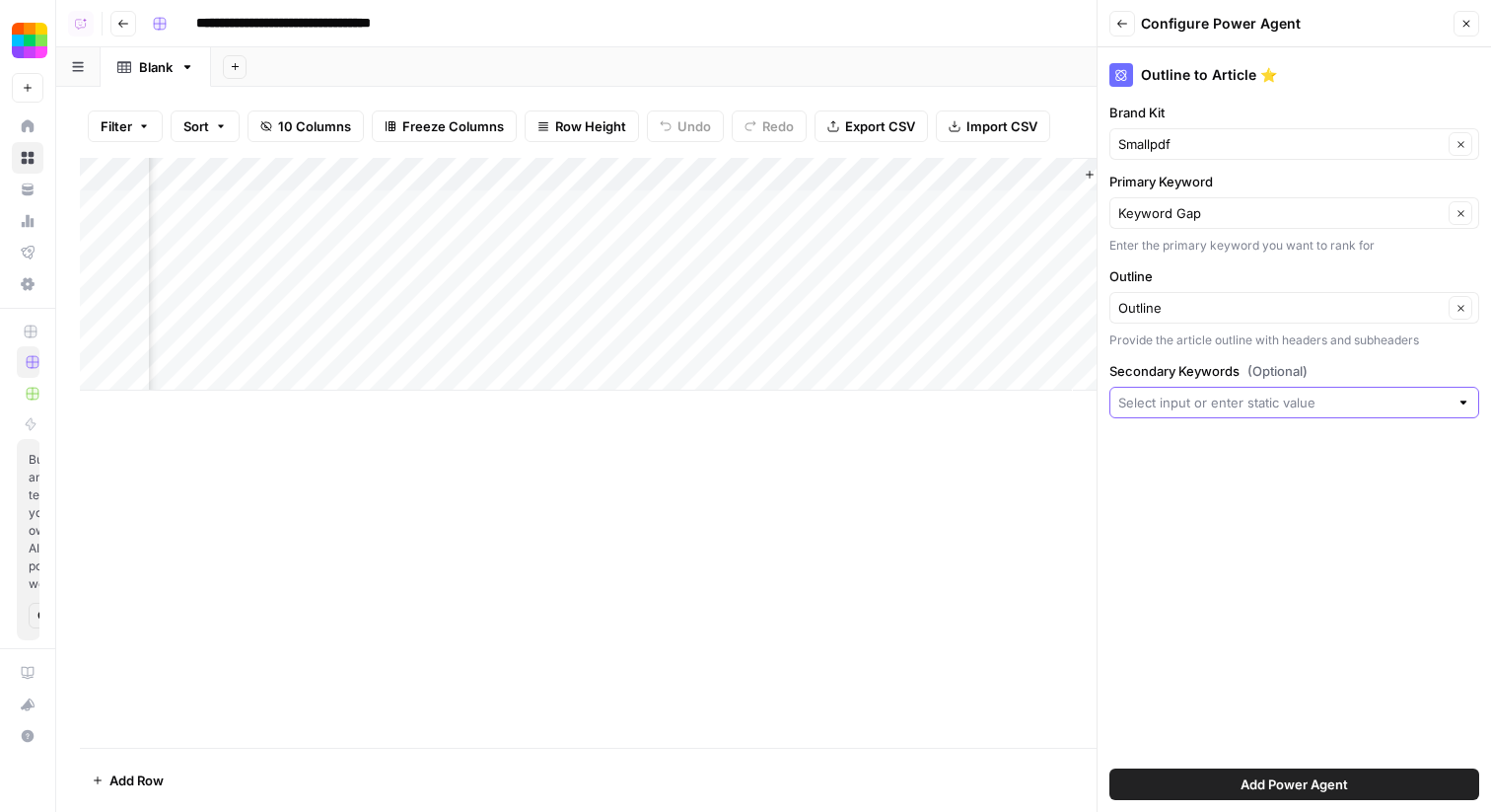
click at [1184, 393] on input "Secondary Keywords (Optional)" at bounding box center [1283, 403] width 330 height 20
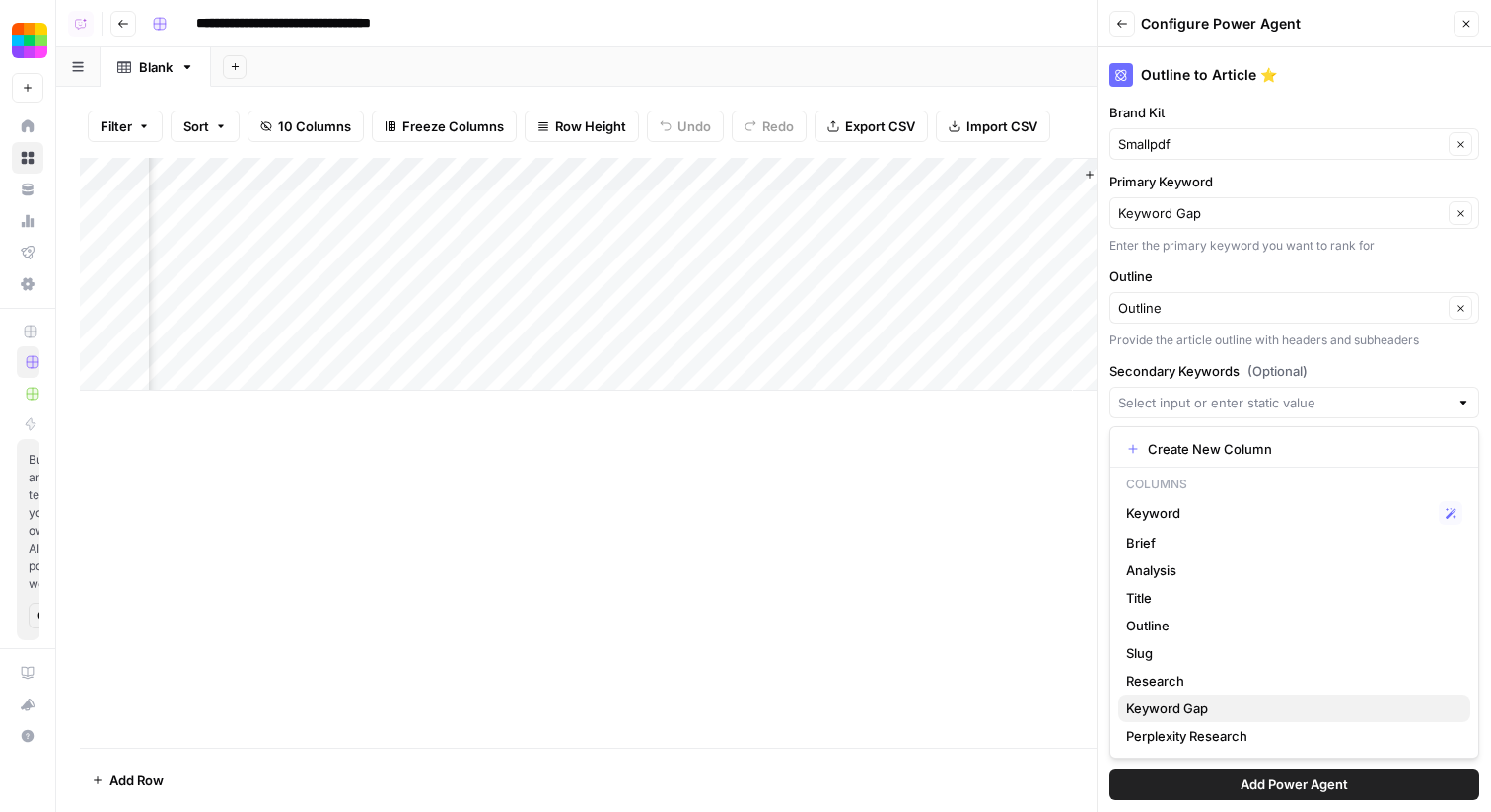
click at [1191, 708] on span "Keyword Gap" at bounding box center [1290, 708] width 328 height 20
type input "Keyword Gap"
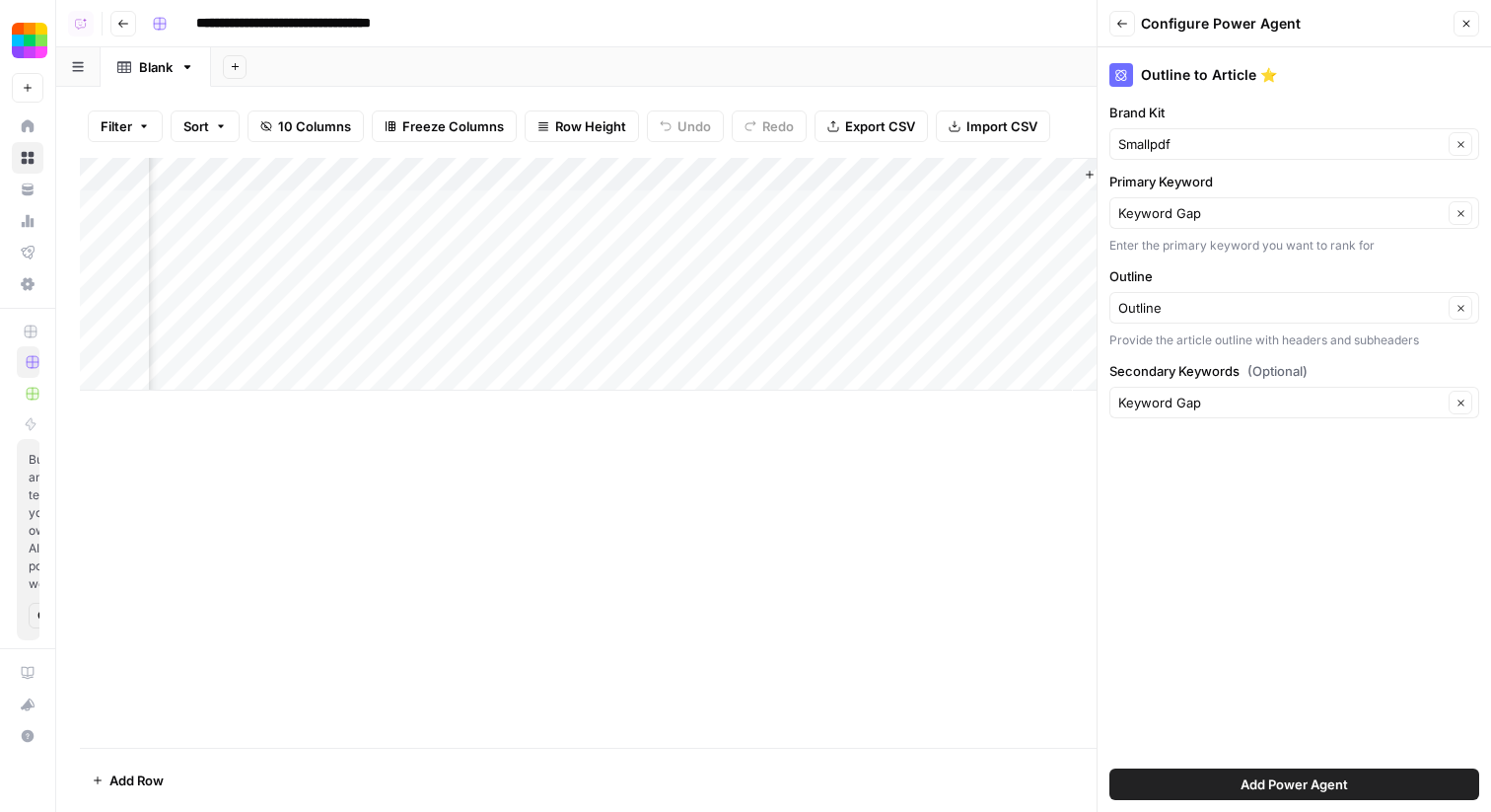
click at [1189, 778] on button "Add Power Agent" at bounding box center [1295, 784] width 370 height 32
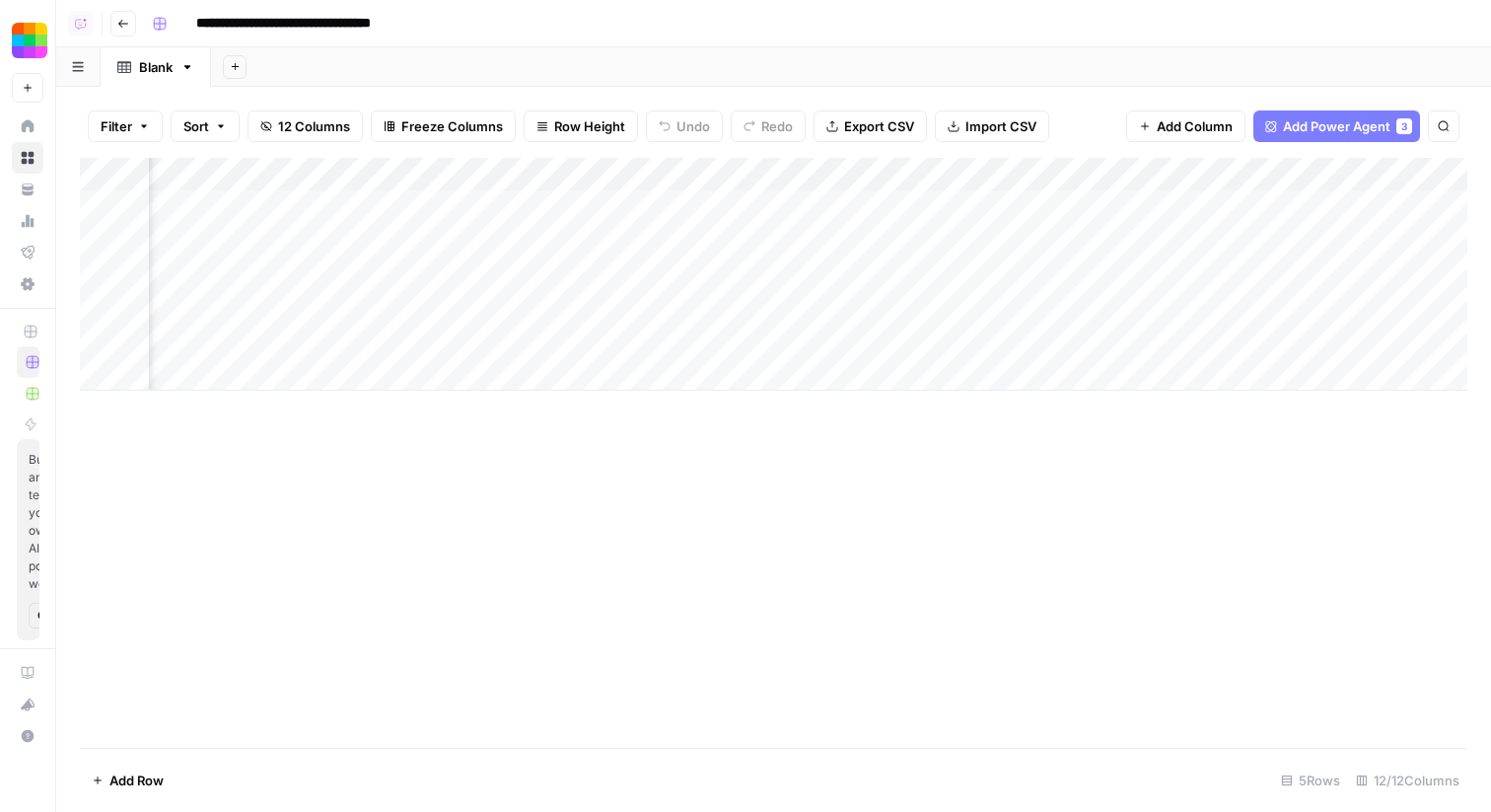
scroll to position [0, 0]
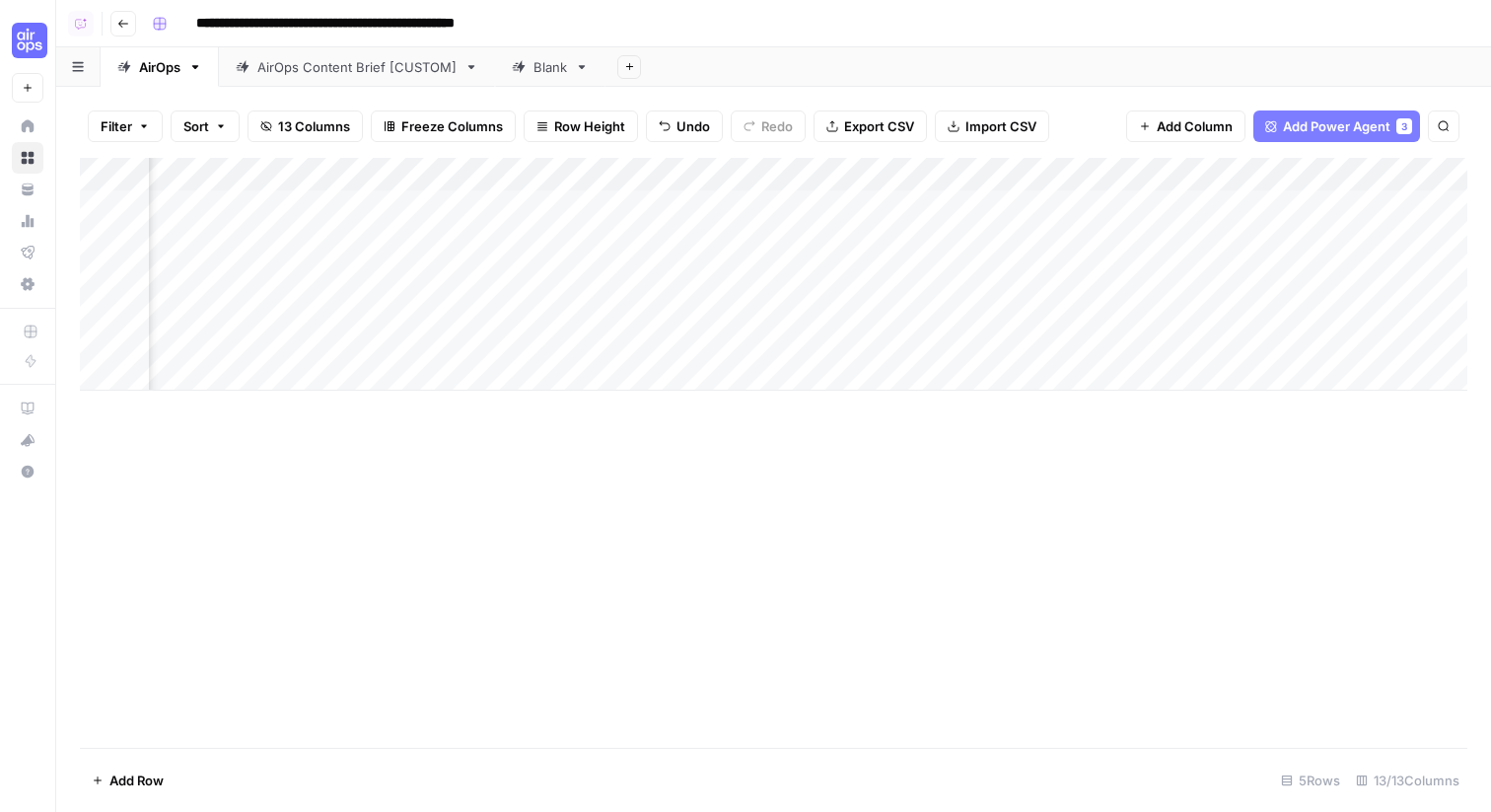
click at [794, 593] on div "Add Column" at bounding box center [774, 453] width 1388 height 590
